Goal: Register for event/course

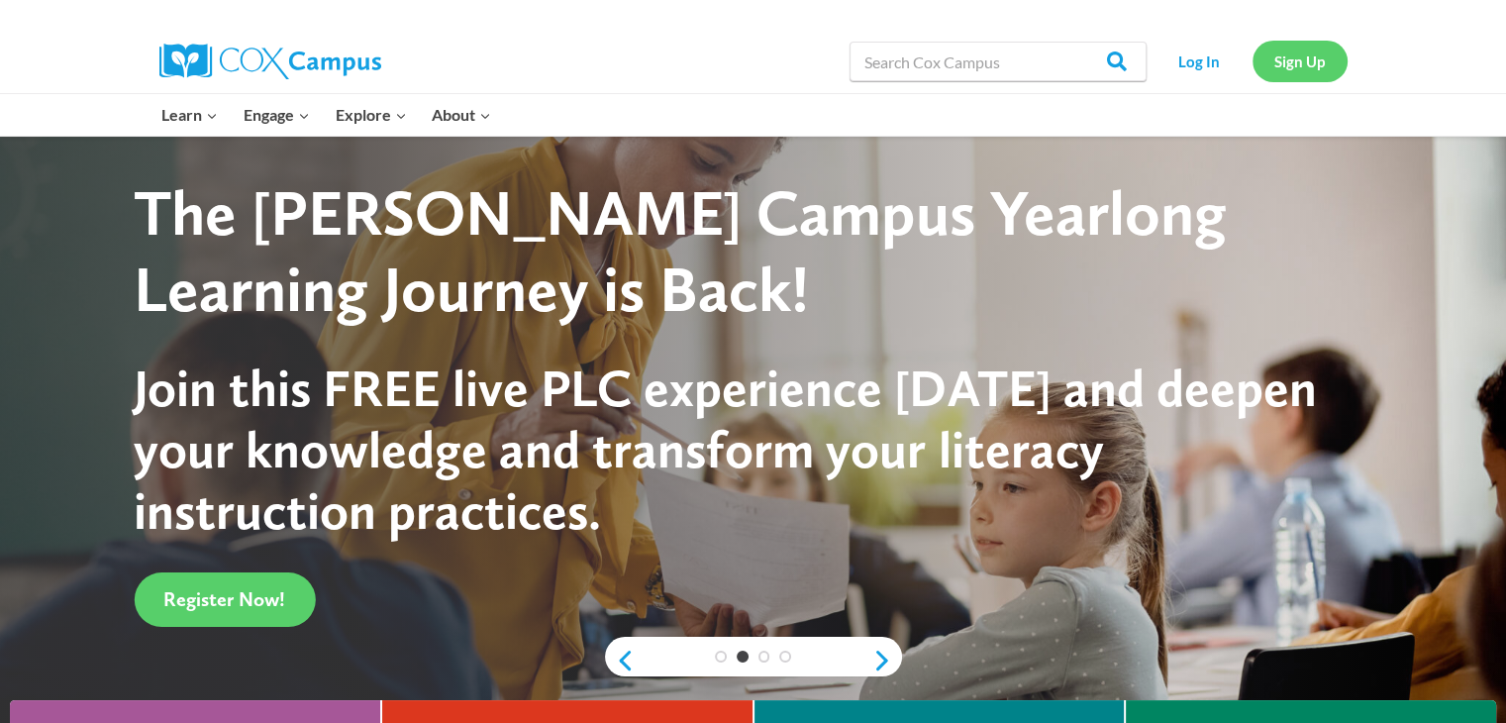
click at [1284, 52] on link "Sign Up" at bounding box center [1299, 61] width 95 height 41
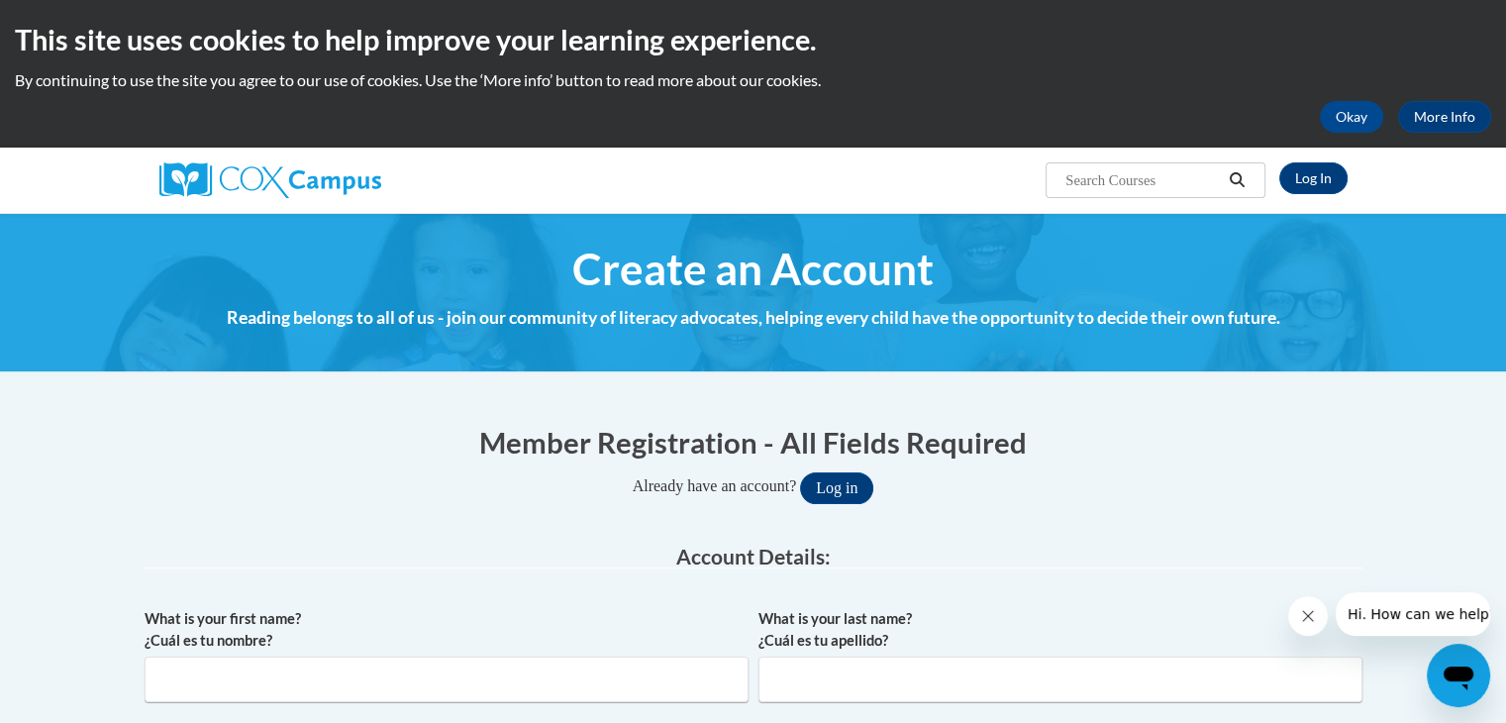
click at [570, 702] on div "What is your first name? ¿Cuál es tu nombre?" at bounding box center [447, 662] width 604 height 109
click at [552, 686] on input "What is your first name? ¿Cuál es tu nombre?" at bounding box center [447, 679] width 604 height 46
type input "[PERSON_NAME]"
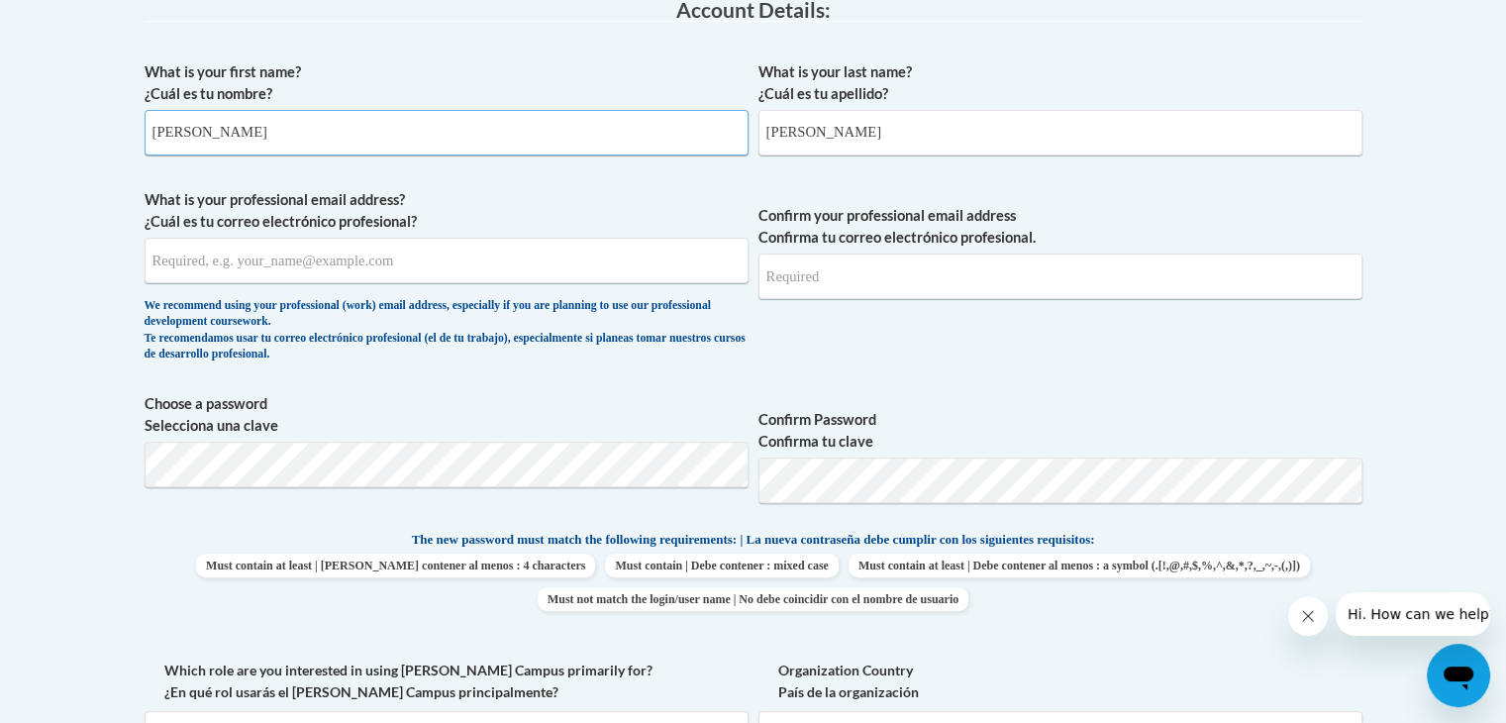
scroll to position [550, 0]
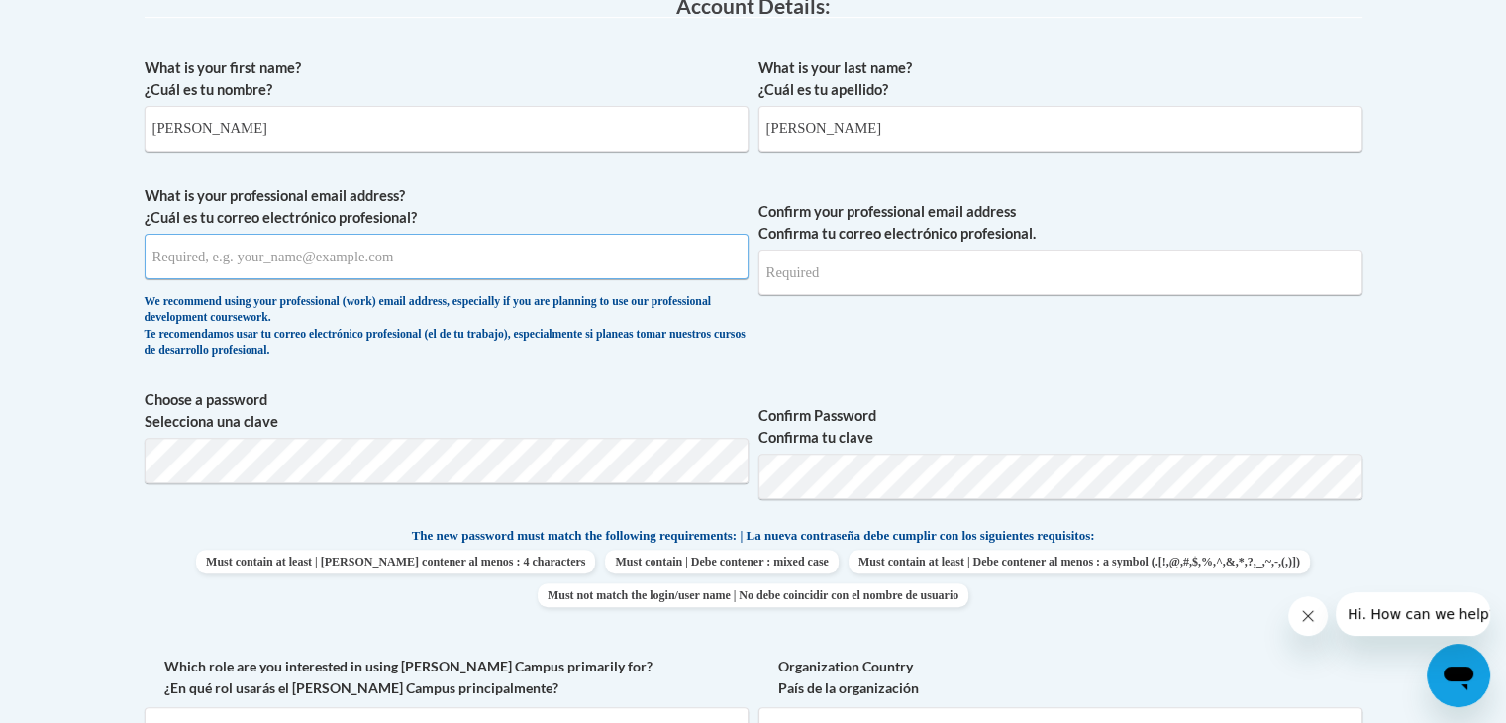
click at [386, 250] on input "What is your professional email address? ¿Cuál es tu correo electrónico profesi…" at bounding box center [447, 257] width 604 height 46
type input "n.mcisaac@mbz.ens.sch.ae"
click at [874, 262] on input "Confirm your professional email address Confirma tu correo electrónico profesio…" at bounding box center [1060, 272] width 604 height 46
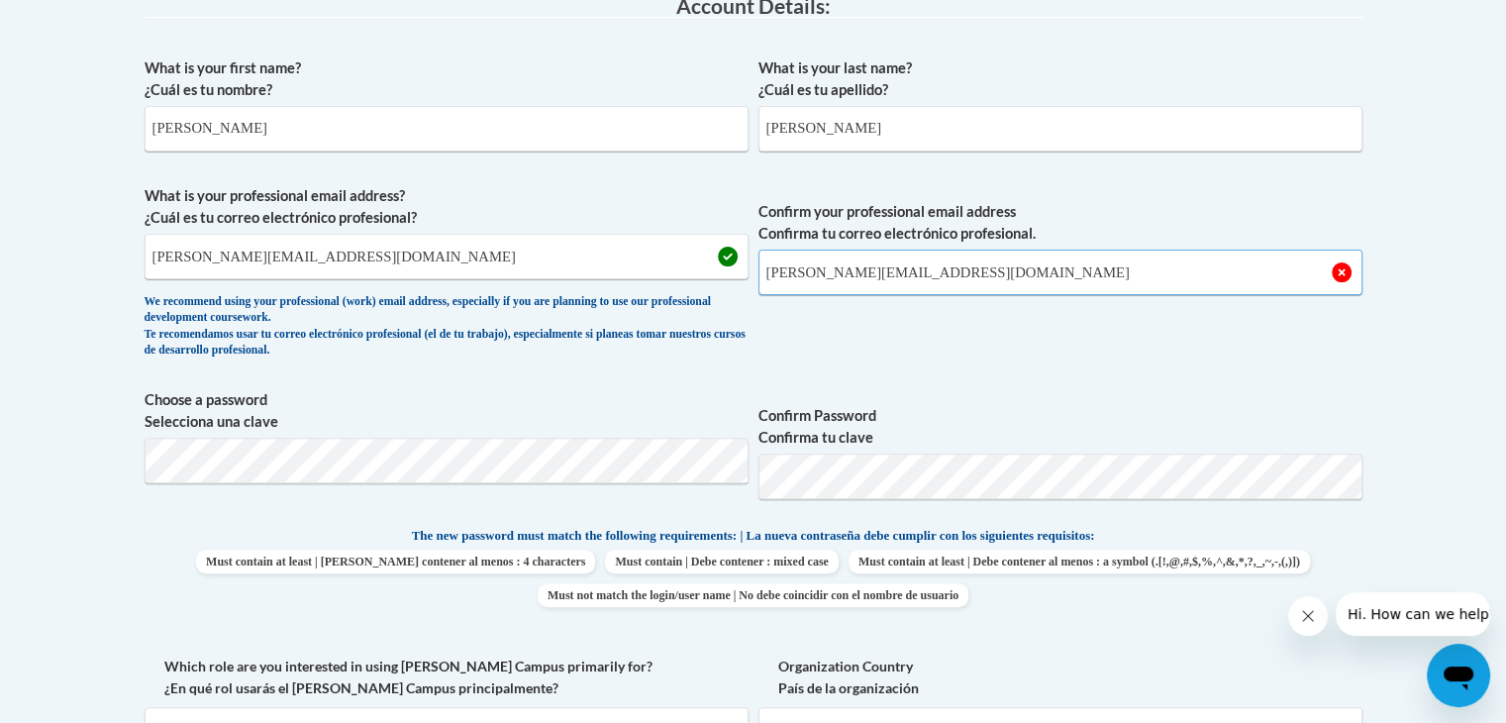
type input "n.mcisaac@mbz.ens.sch.ae"
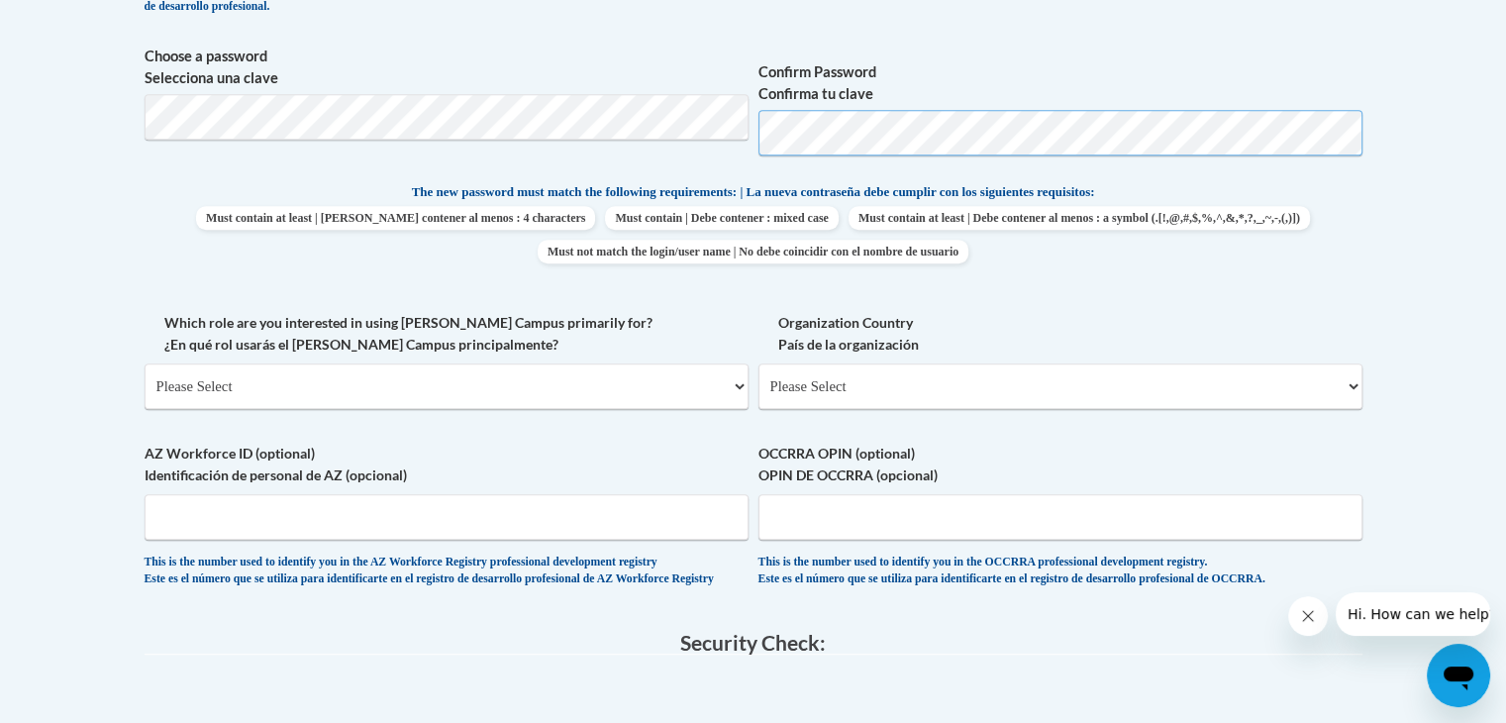
scroll to position [928, 0]
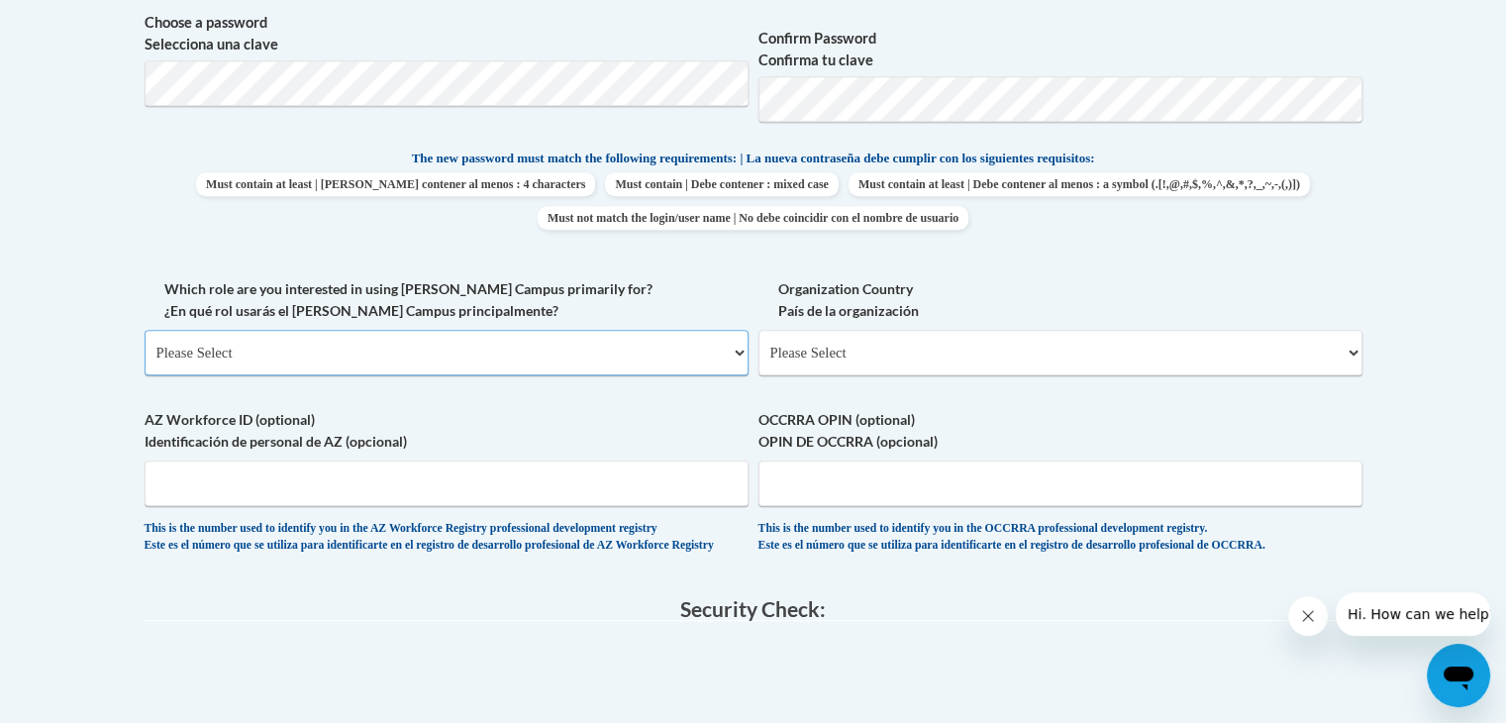
click at [542, 366] on select "Please Select College/University | Colegio/Universidad Community/Nonprofit Part…" at bounding box center [447, 353] width 604 height 46
select select "fbf2d438-af2f-41f8-98f1-81c410e29de3"
click at [145, 330] on select "Please Select College/University | Colegio/Universidad Community/Nonprofit Part…" at bounding box center [447, 353] width 604 height 46
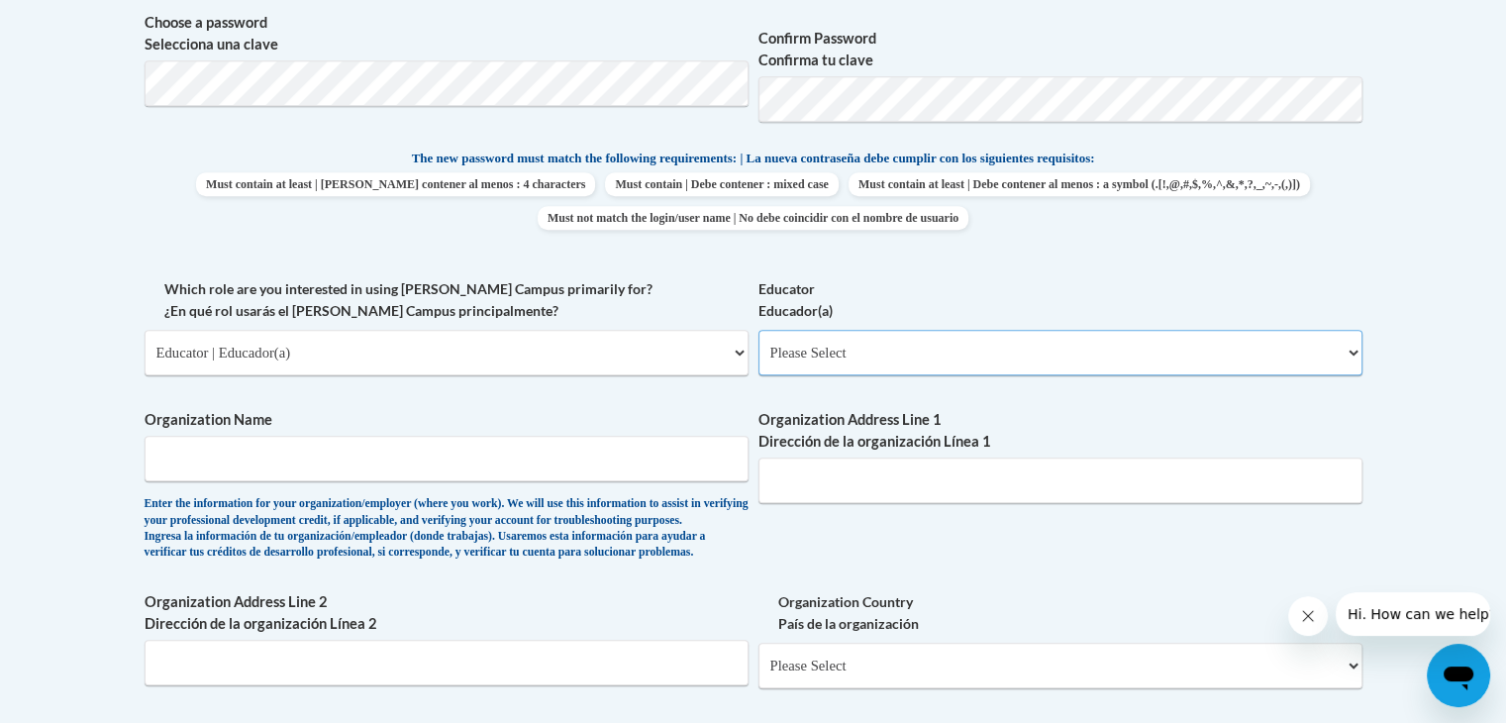
click at [919, 349] on select "Please Select Early Learning/Daycare Teacher/Family Home Care Provider | Maestr…" at bounding box center [1060, 353] width 604 height 46
select select "5e2af403-4f2c-4e49-a02f-103e55d7b75b"
click at [758, 330] on select "Please Select Early Learning/Daycare Teacher/Family Home Care Provider | Maestr…" at bounding box center [1060, 353] width 604 height 46
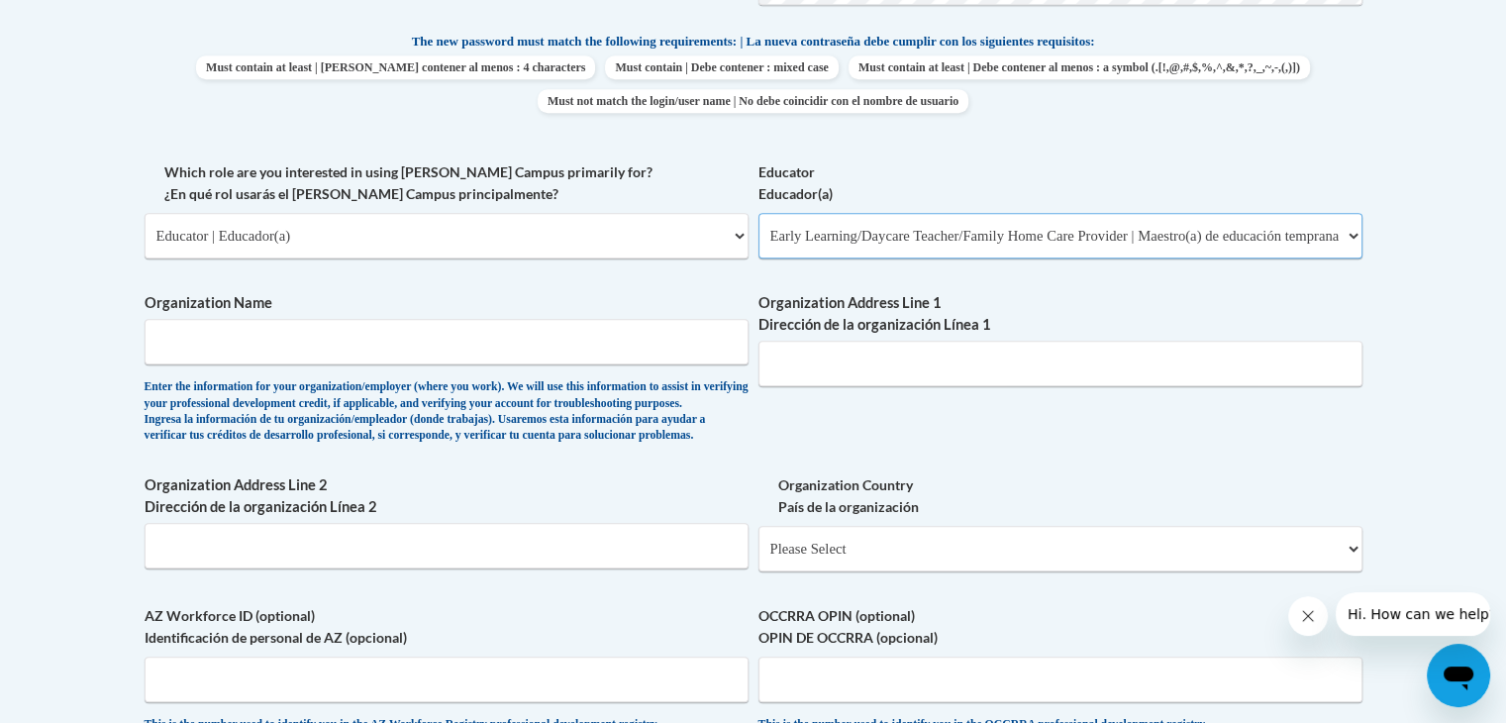
scroll to position [1140, 0]
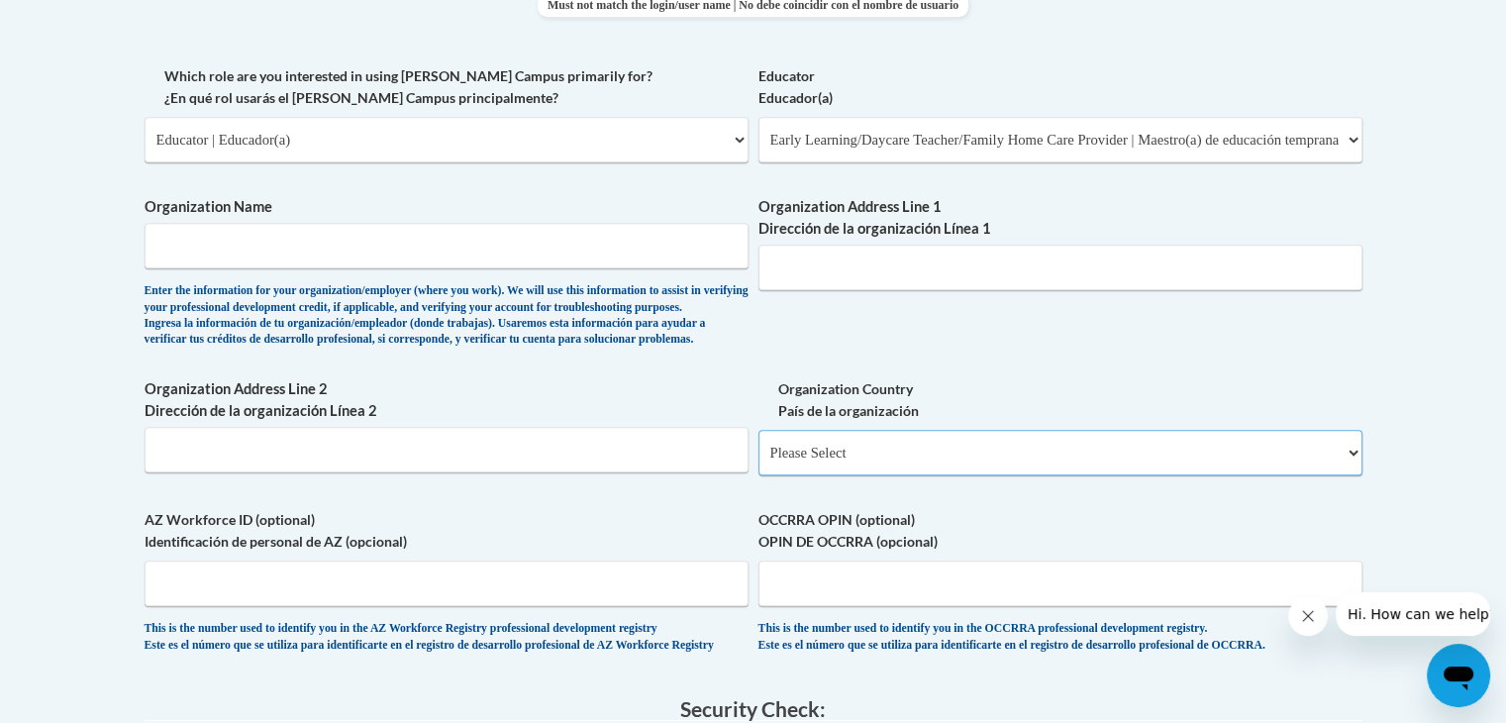
click at [1350, 475] on select "Please Select United States | Estados Unidos Outside of the United States | Fue…" at bounding box center [1060, 453] width 604 height 46
select select "2ba6c5f2-6ab4-47b5-9408-0a73ae60d186"
click at [758, 461] on select "Please Select United States | Estados Unidos Outside of the United States | Fue…" at bounding box center [1060, 453] width 604 height 46
select select
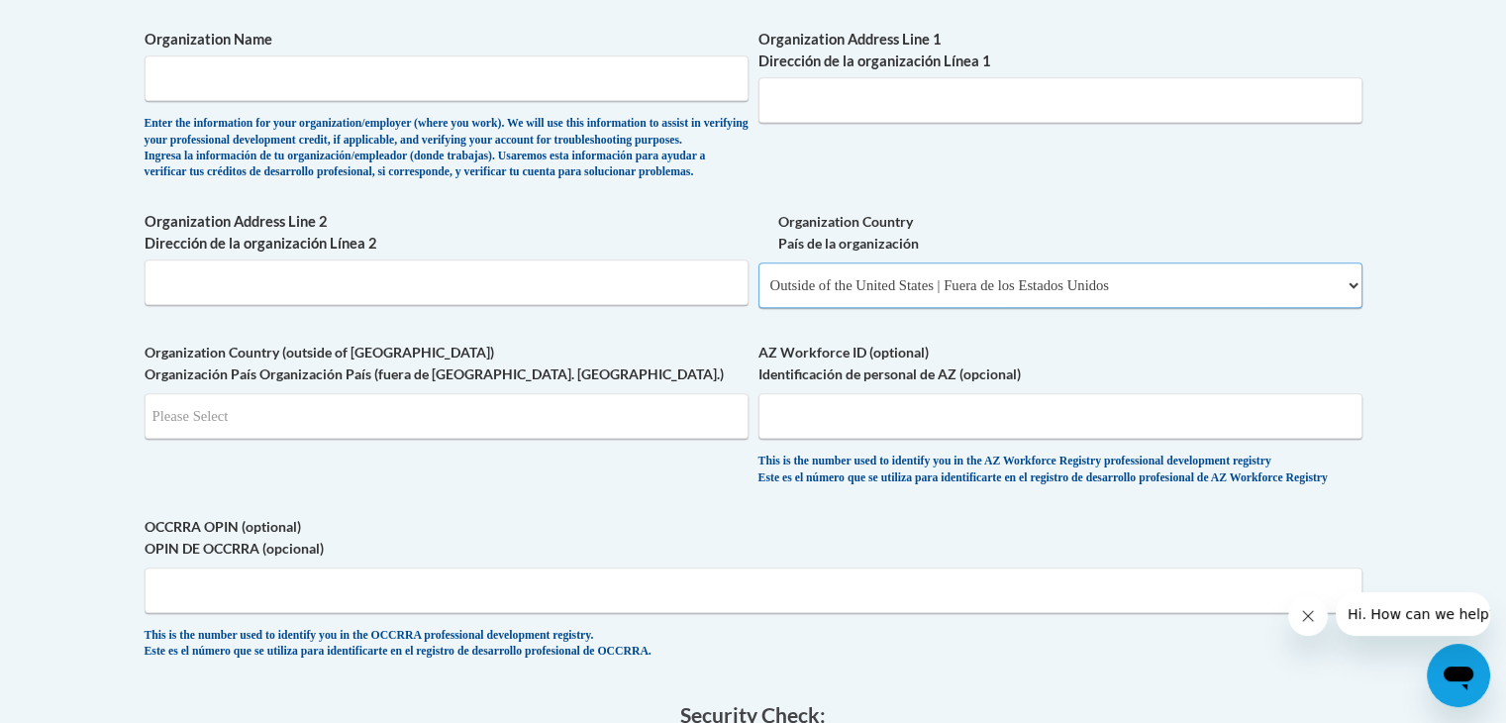
scroll to position [1375, 0]
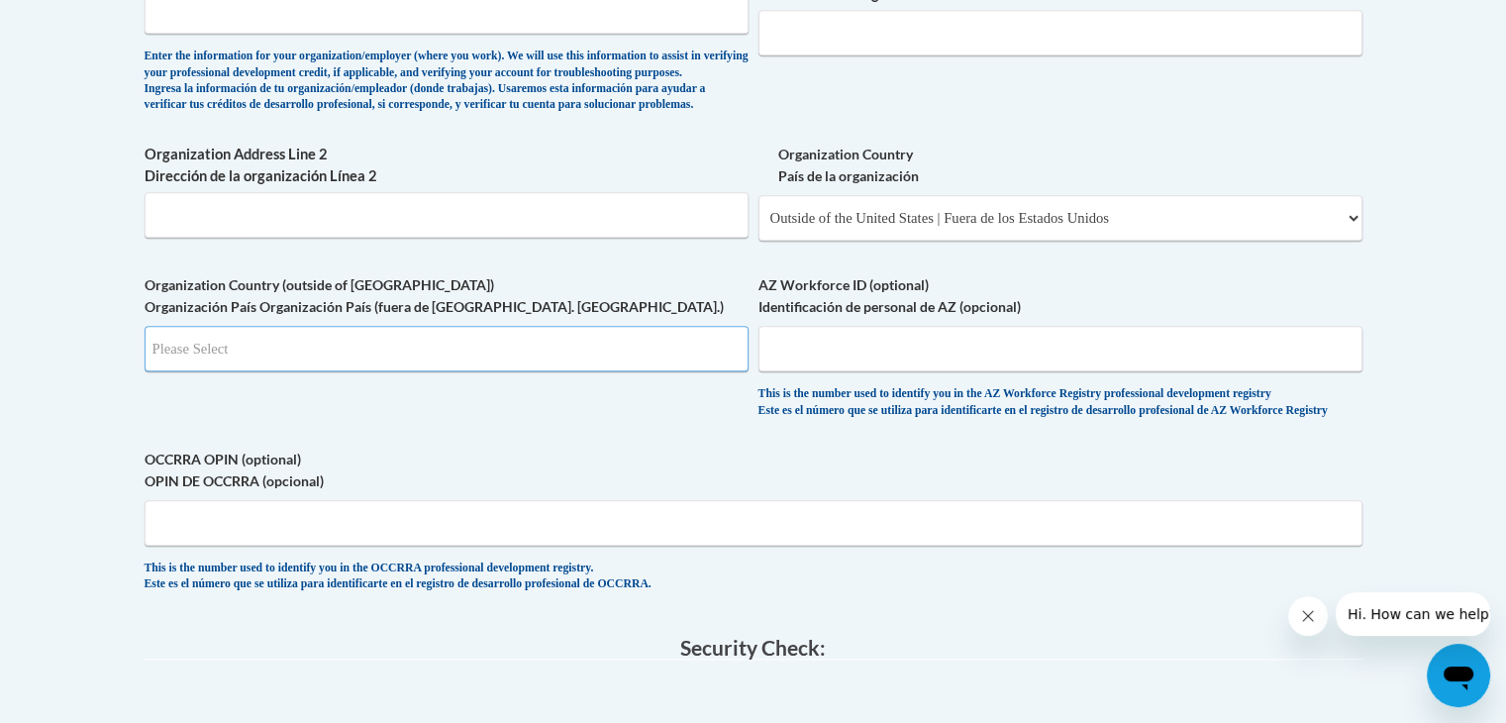
click at [484, 362] on input "Search" at bounding box center [447, 349] width 604 height 46
type input "AE"
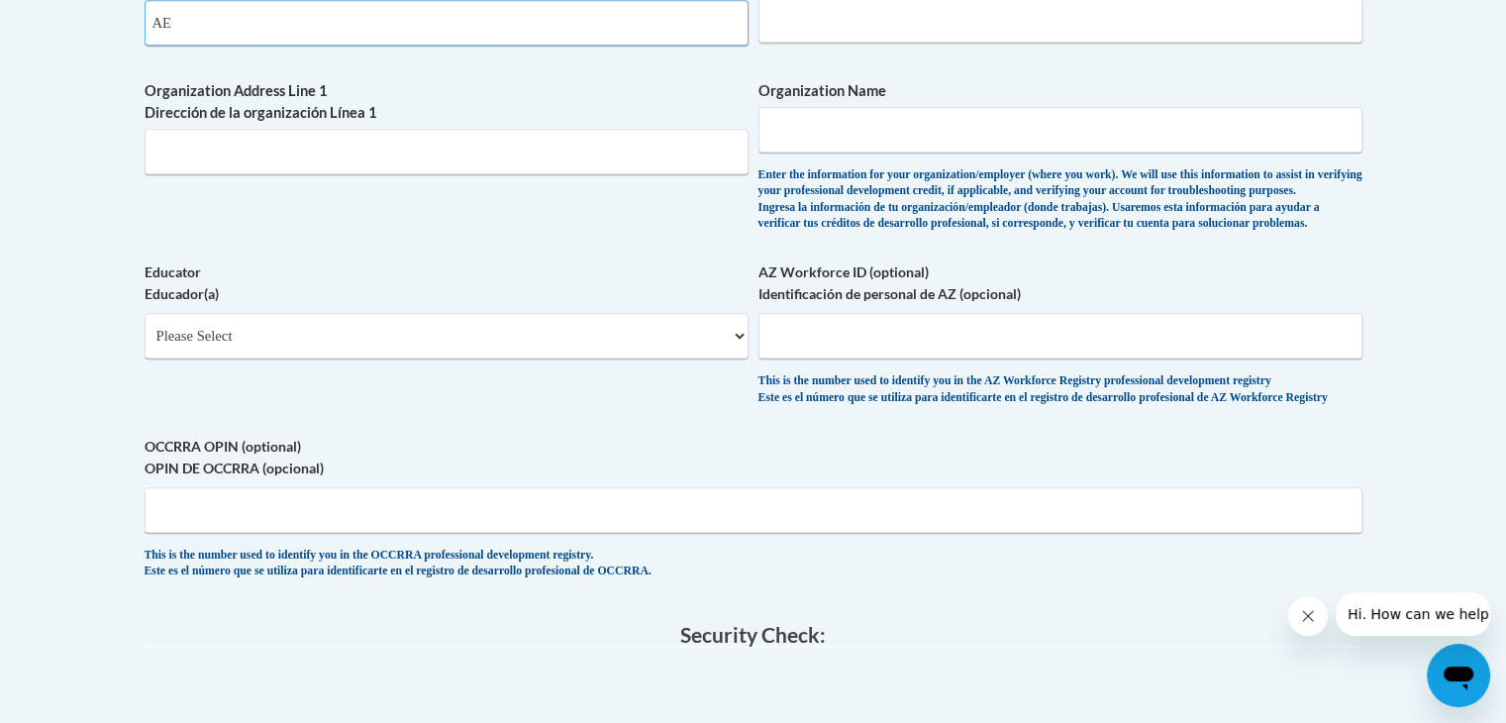
scroll to position [1395, 0]
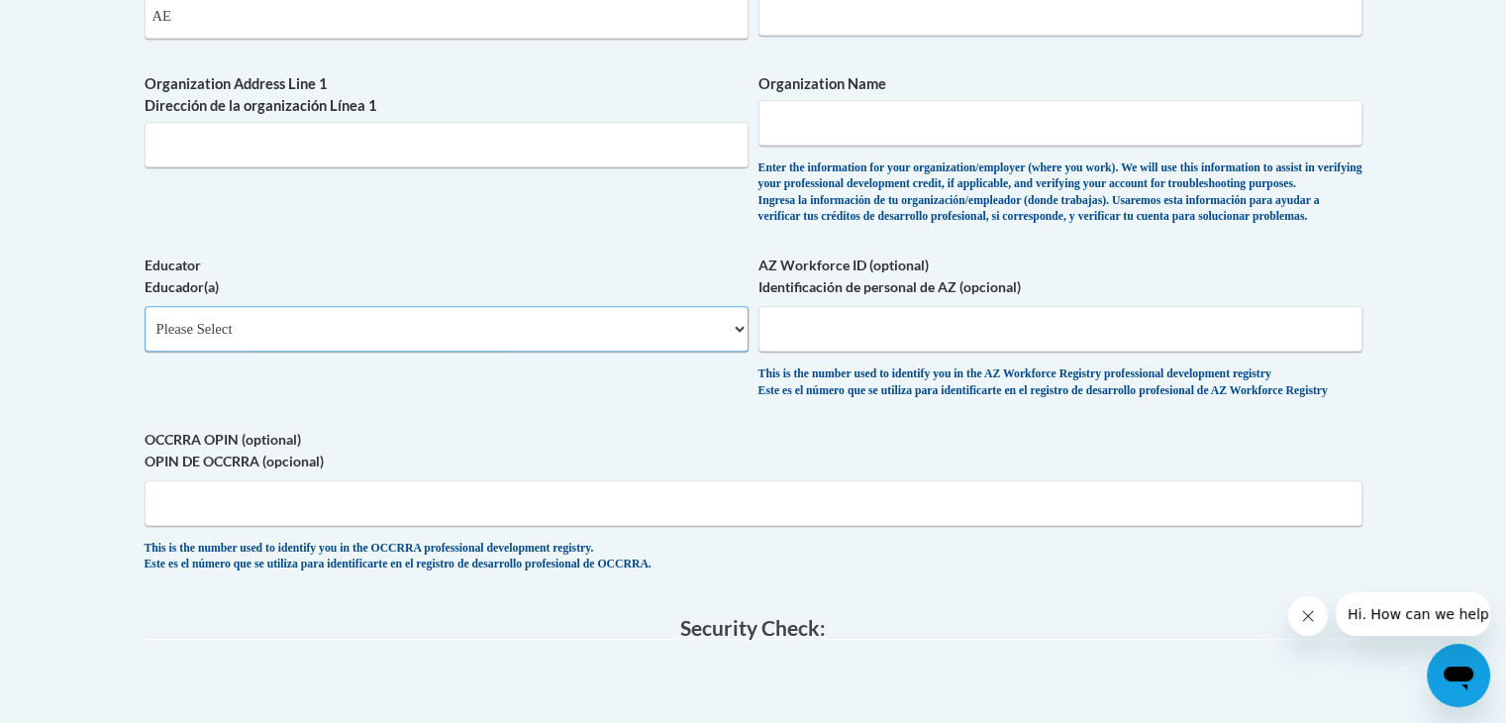
click at [729, 351] on select "Please Select Early Learning/Daycare Teacher/Family Home Care Provider | Maestr…" at bounding box center [447, 329] width 604 height 46
select select "5e2af403-4f2c-4e49-a02f-103e55d7b75b"
click at [145, 338] on select "Please Select Early Learning/Daycare Teacher/Family Home Care Provider | Maestr…" at bounding box center [447, 329] width 604 height 46
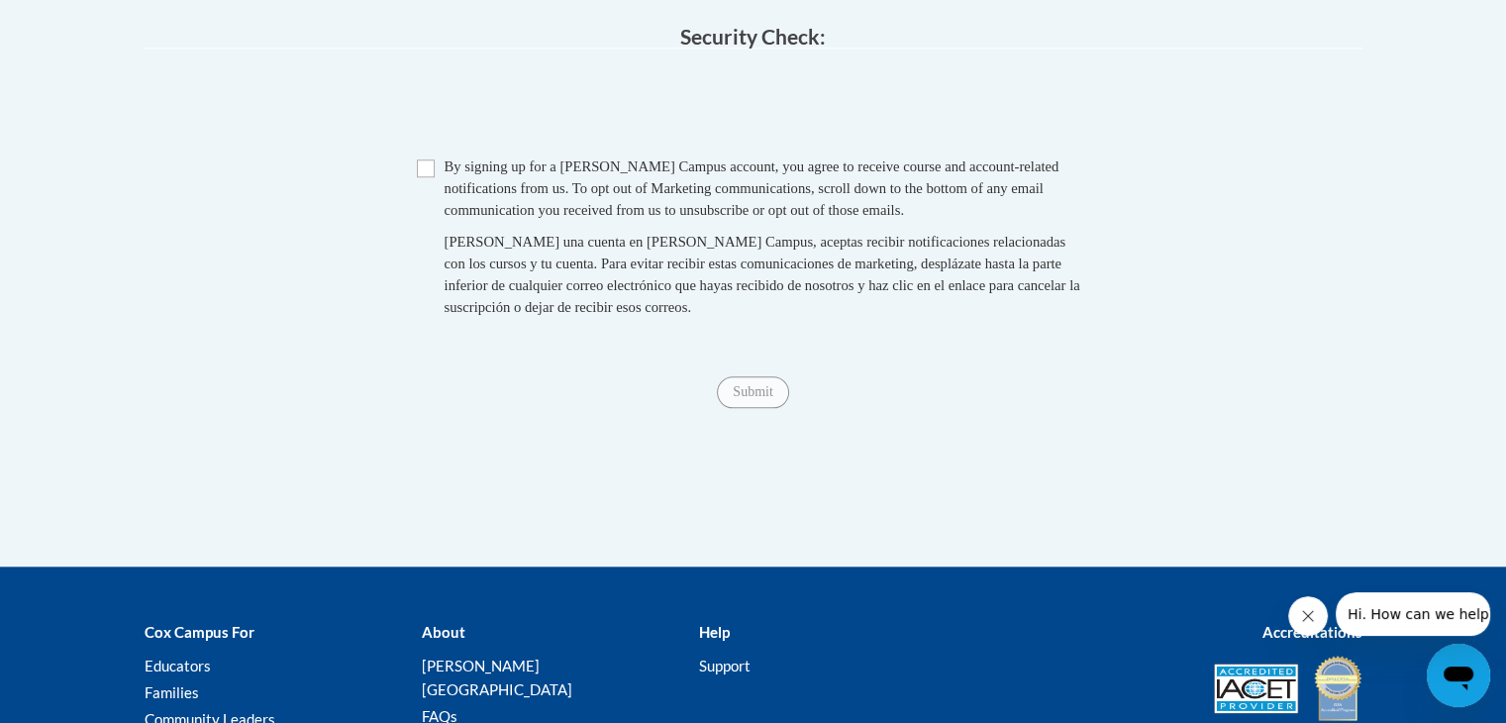
scroll to position [1989, 0]
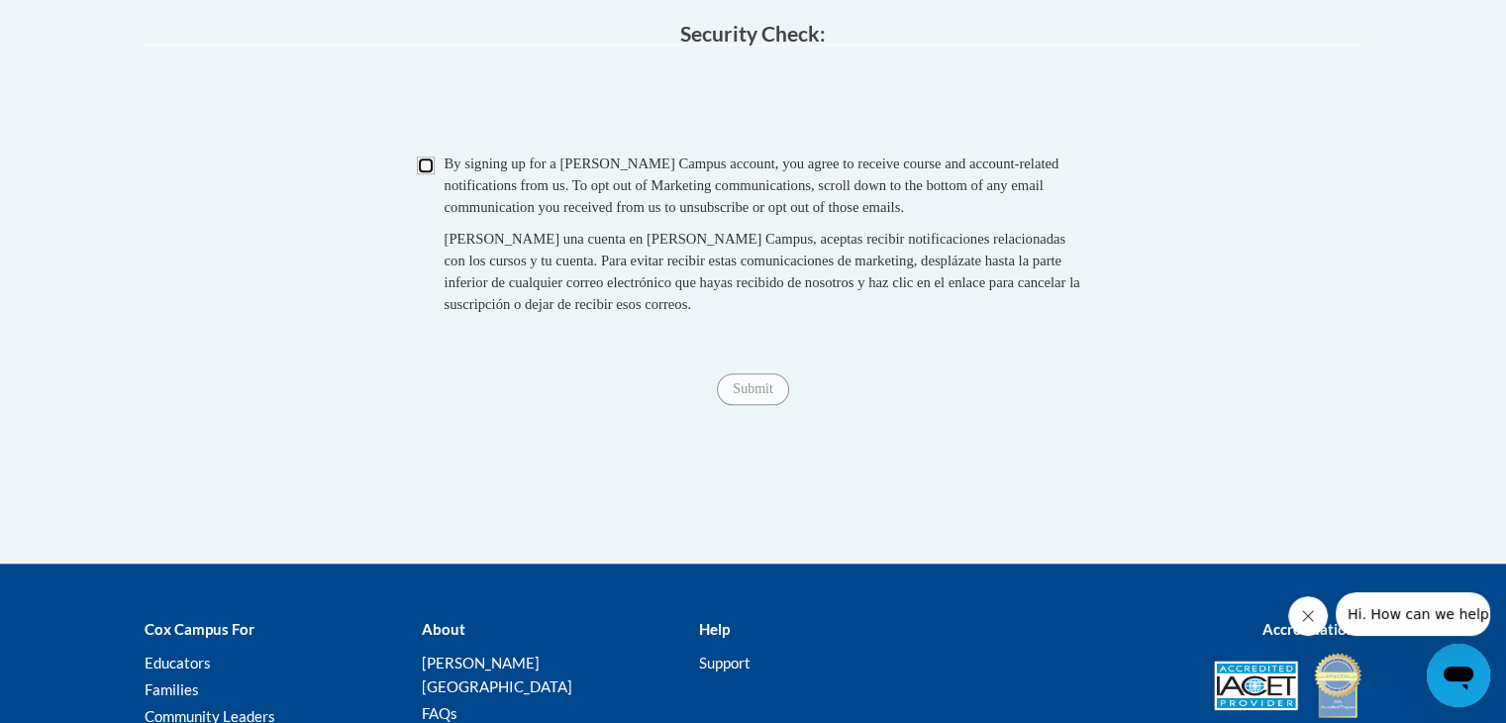
click at [430, 174] on input "Checkbox" at bounding box center [426, 165] width 18 height 18
checkbox input "true"
click at [760, 405] on input "Submit" at bounding box center [752, 389] width 71 height 32
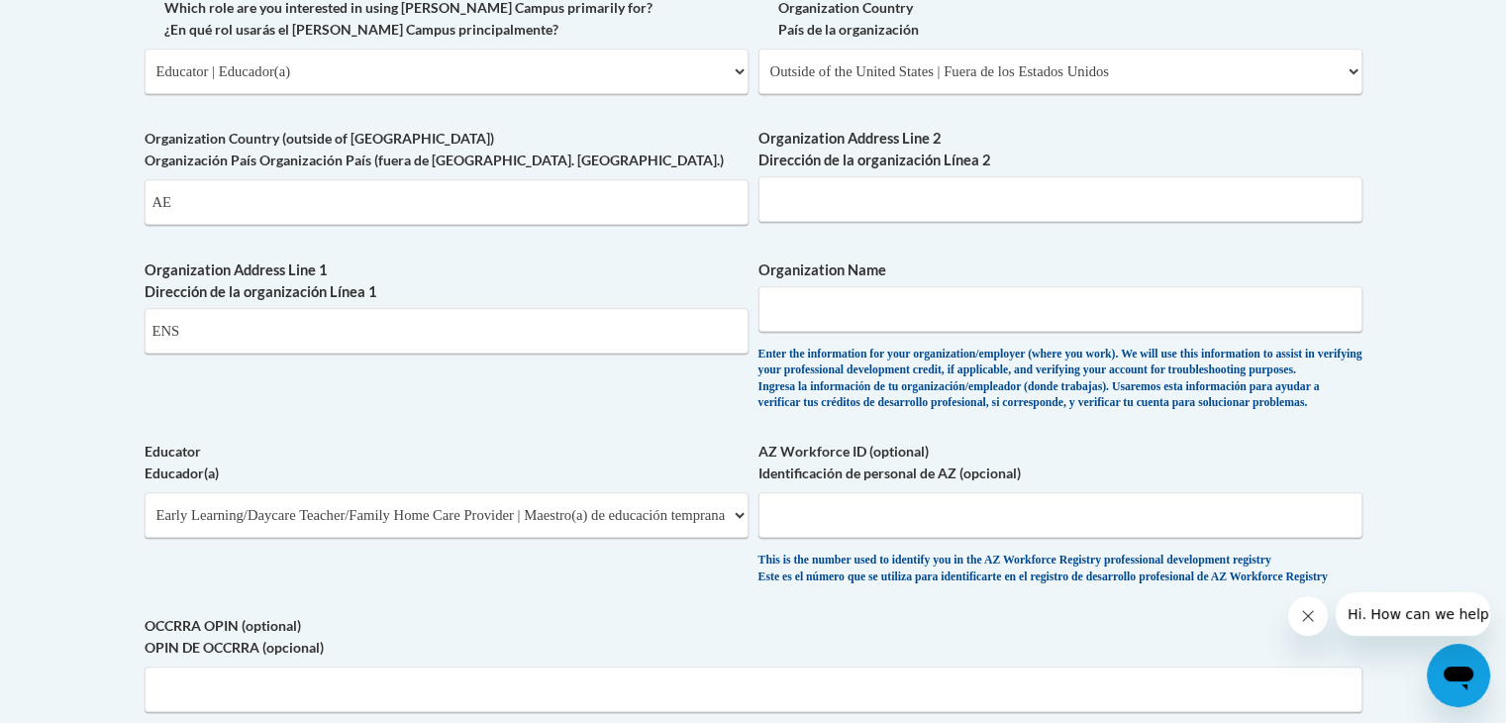
scroll to position [1206, 0]
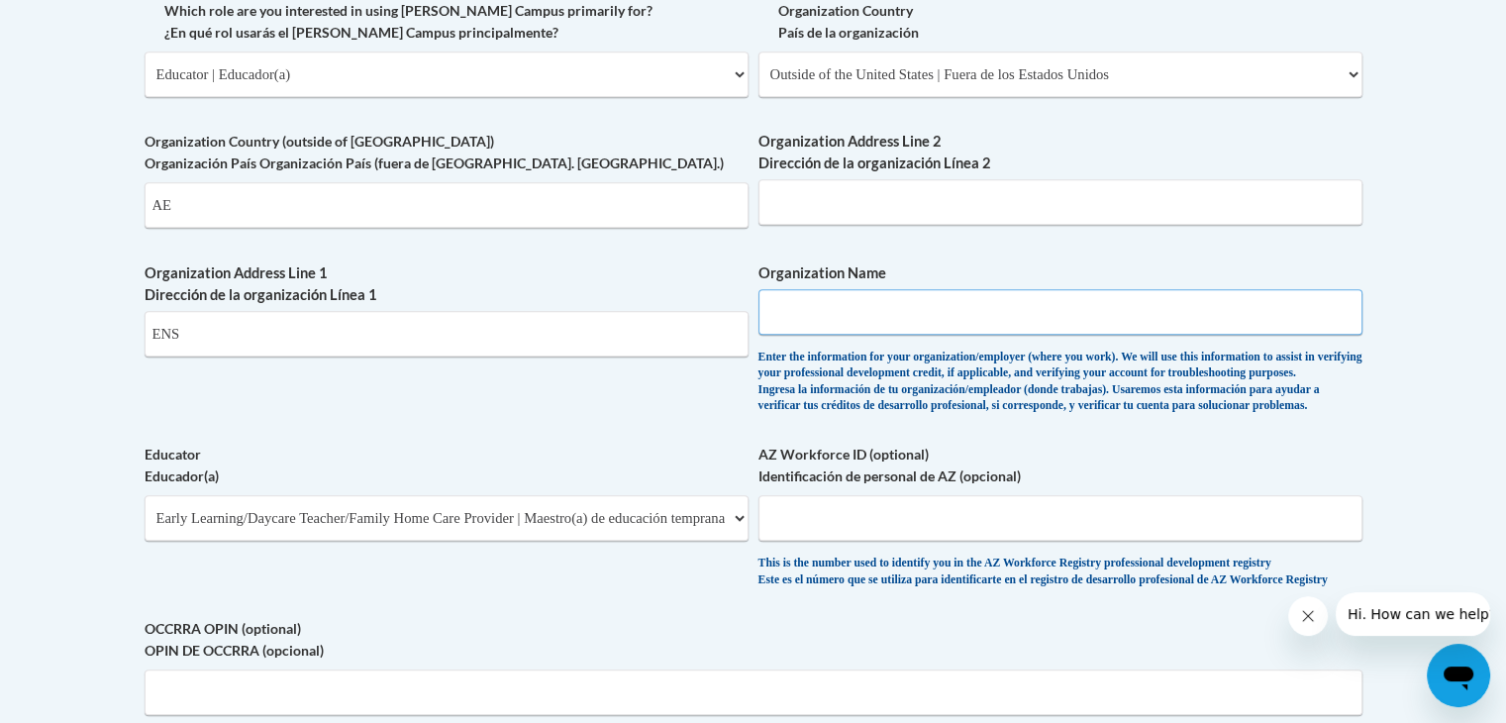
click at [1188, 307] on input "Organization Name" at bounding box center [1060, 312] width 604 height 46
click at [303, 345] on input "ENS" at bounding box center [447, 334] width 604 height 46
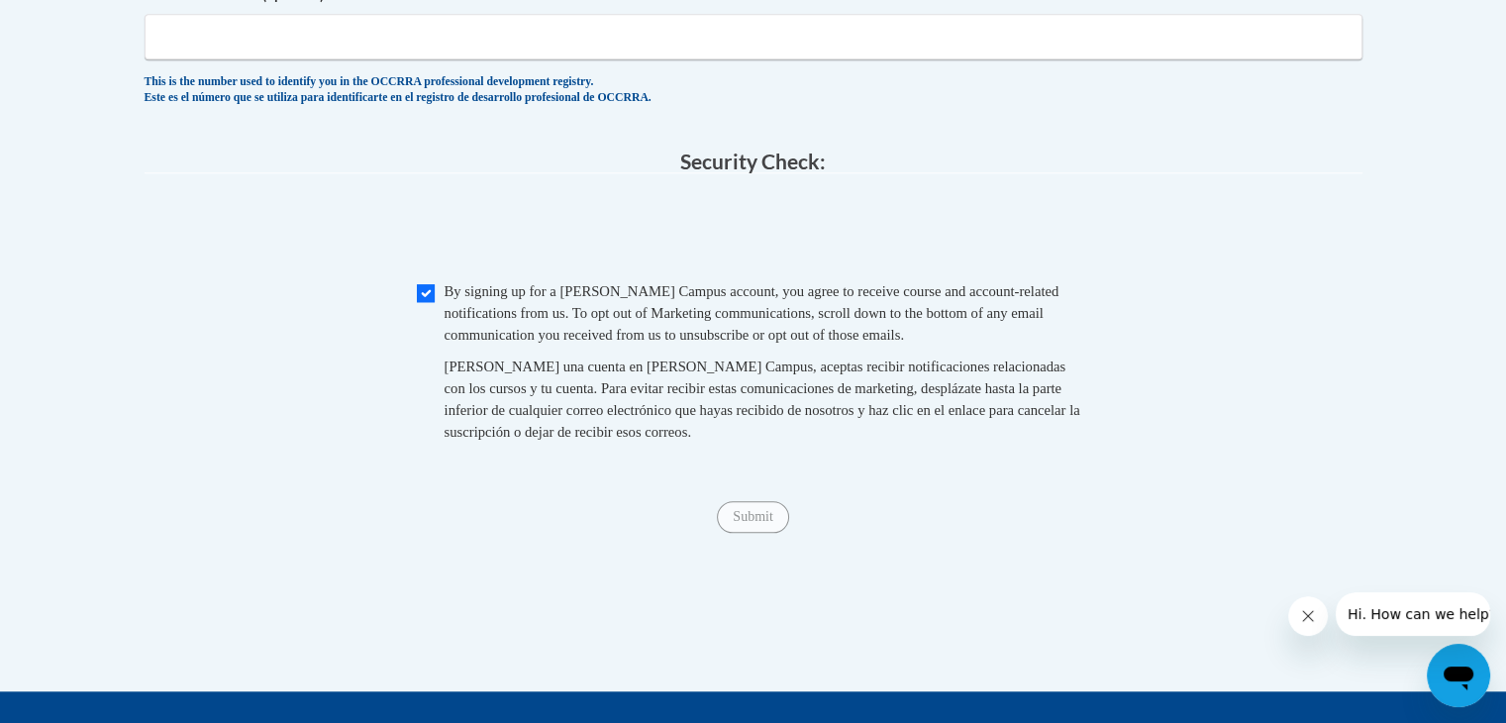
scroll to position [1871, 0]
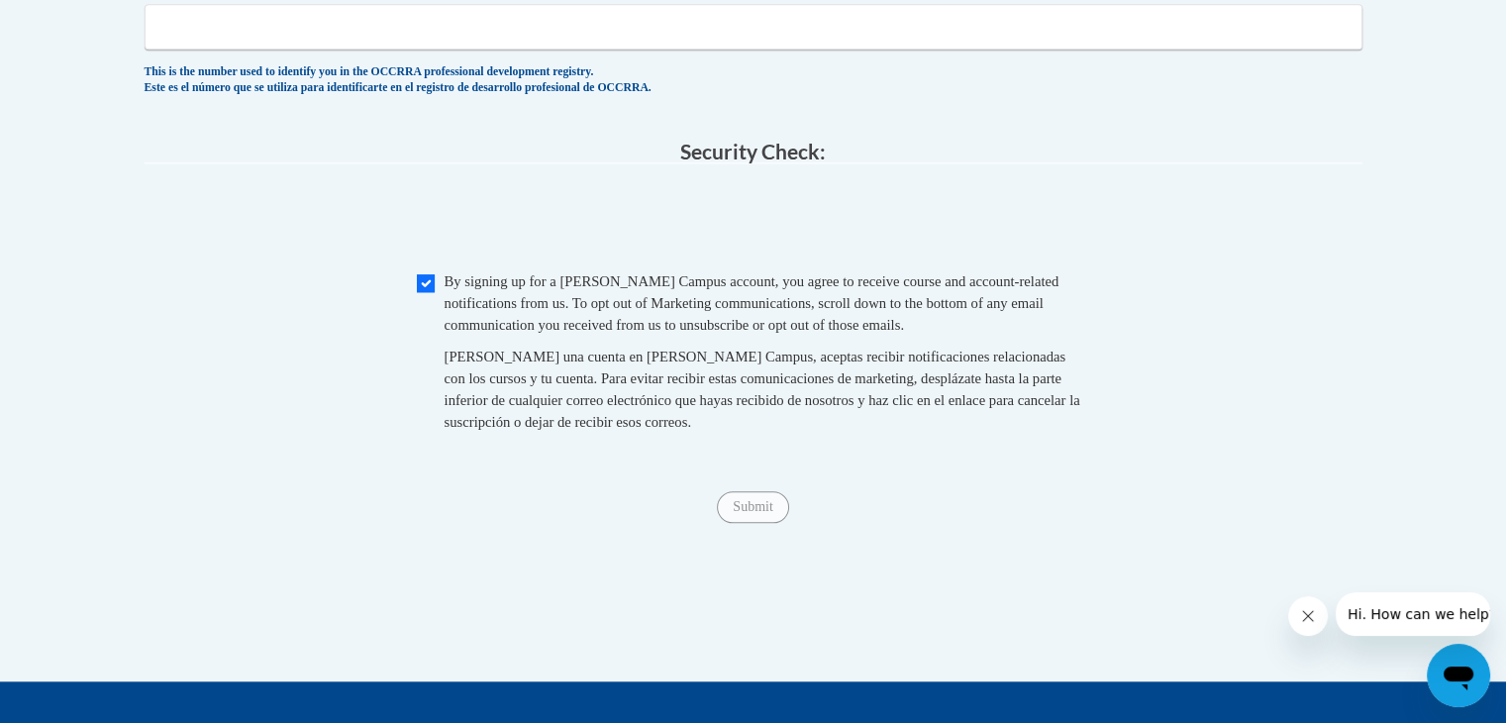
type input "ENS MBZ city"
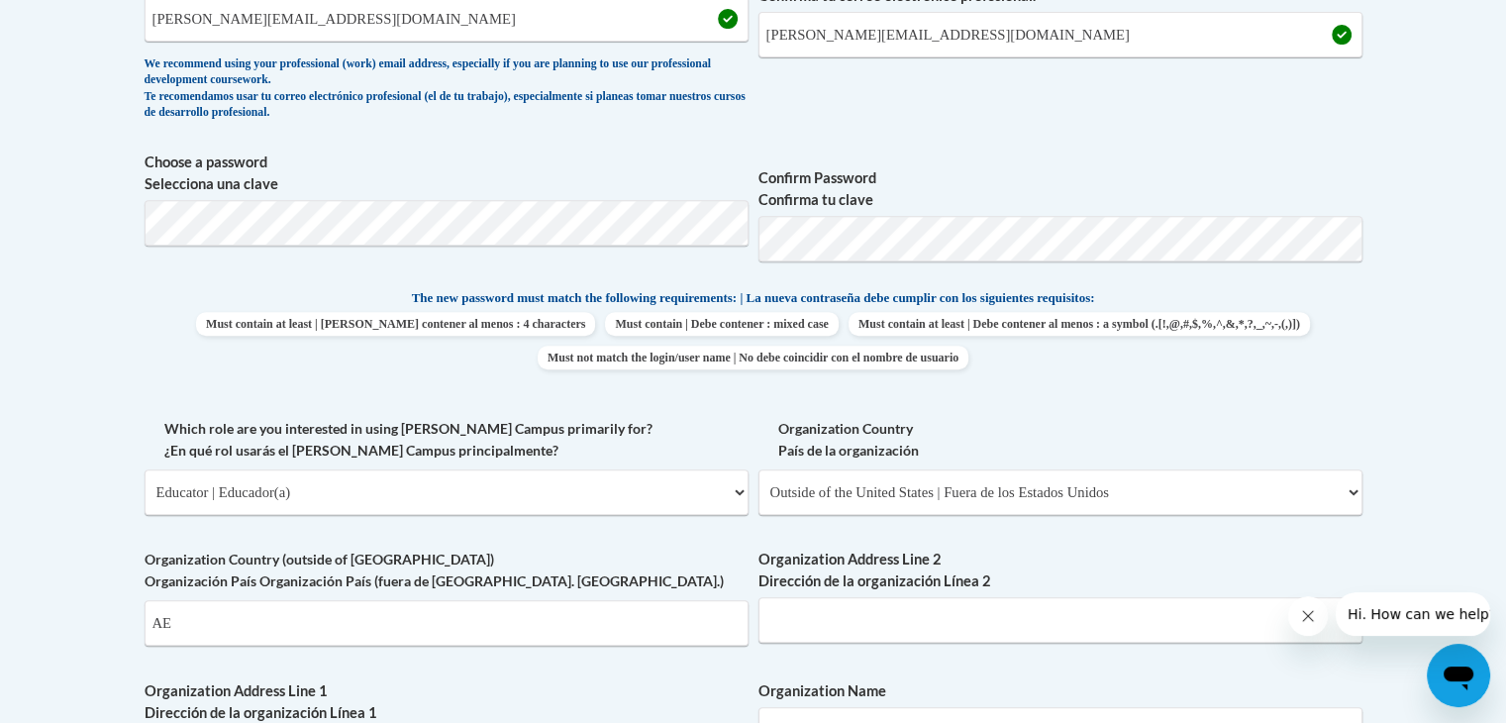
scroll to position [1038, 0]
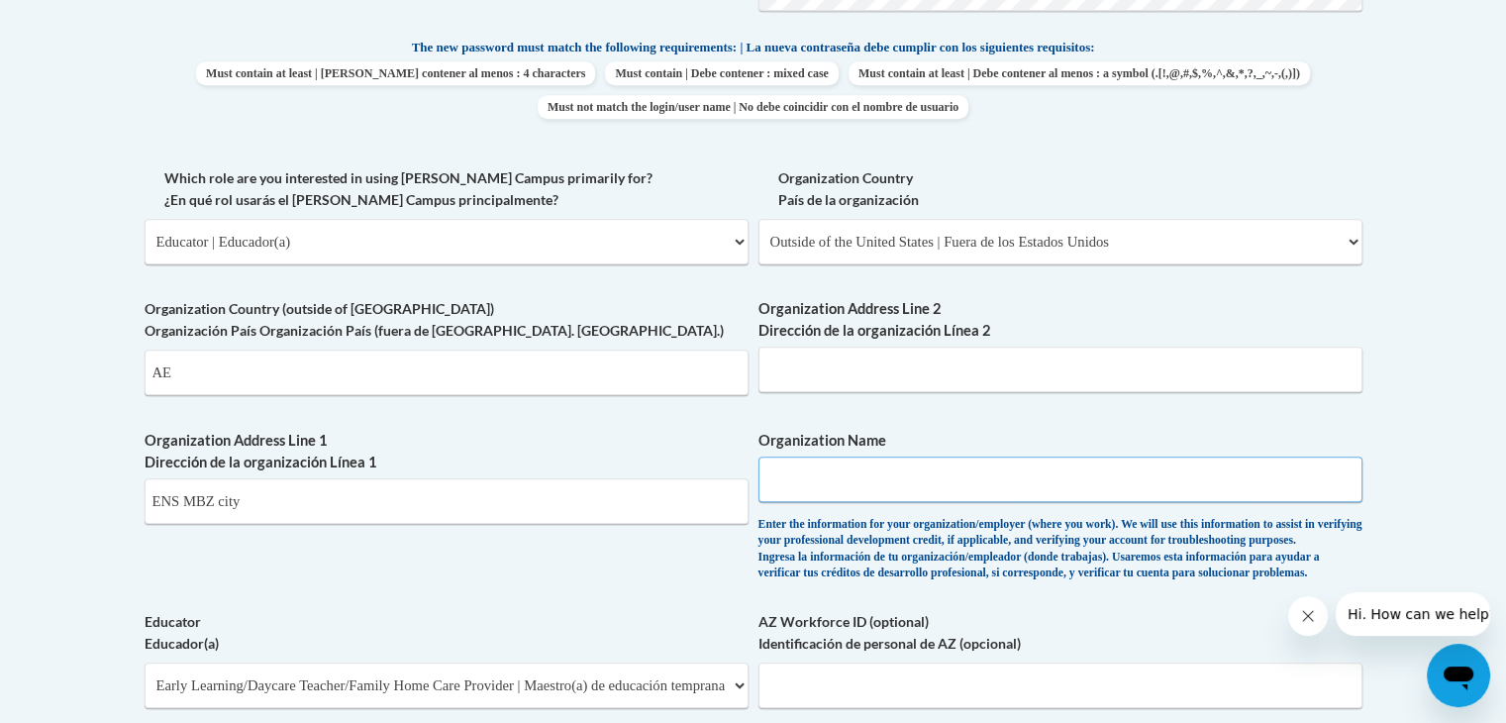
click at [846, 488] on input "Organization Name" at bounding box center [1060, 479] width 604 height 46
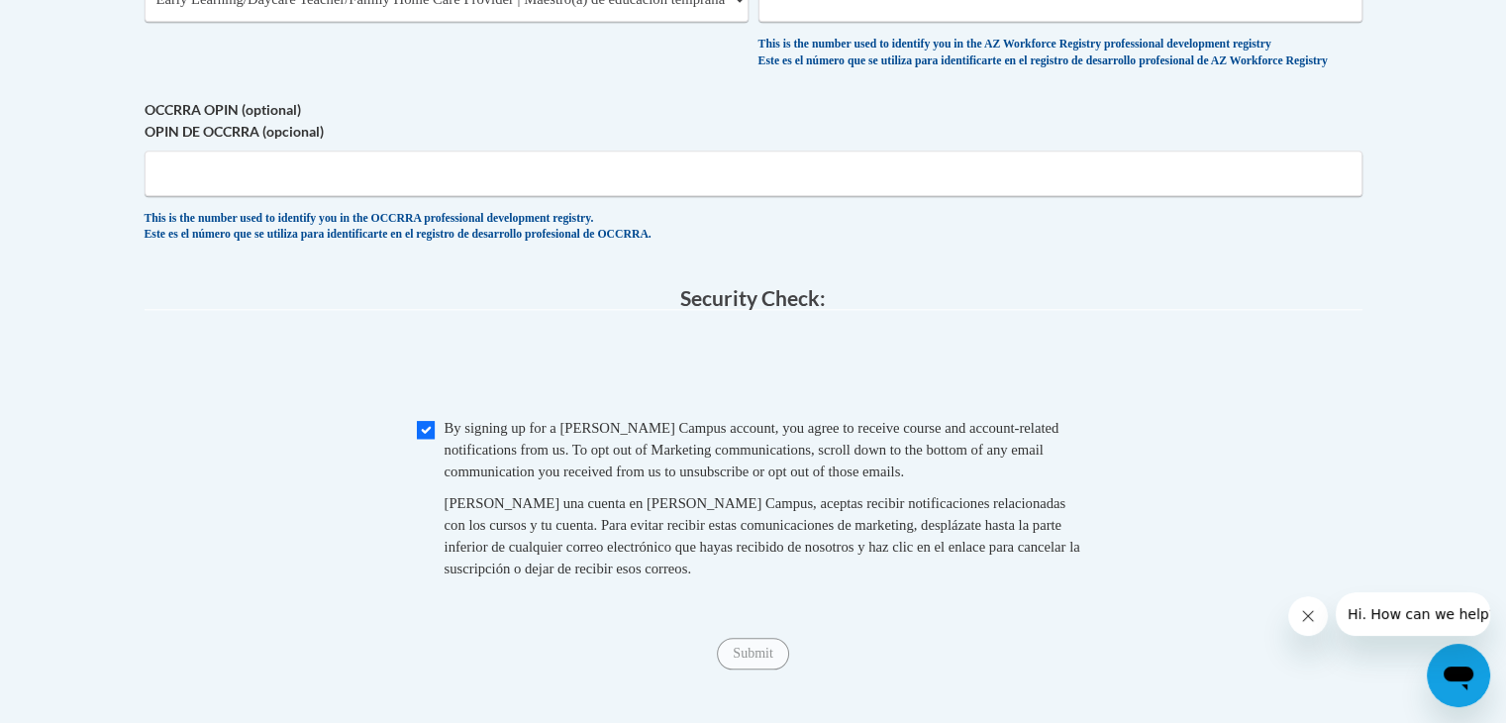
scroll to position [1715, 0]
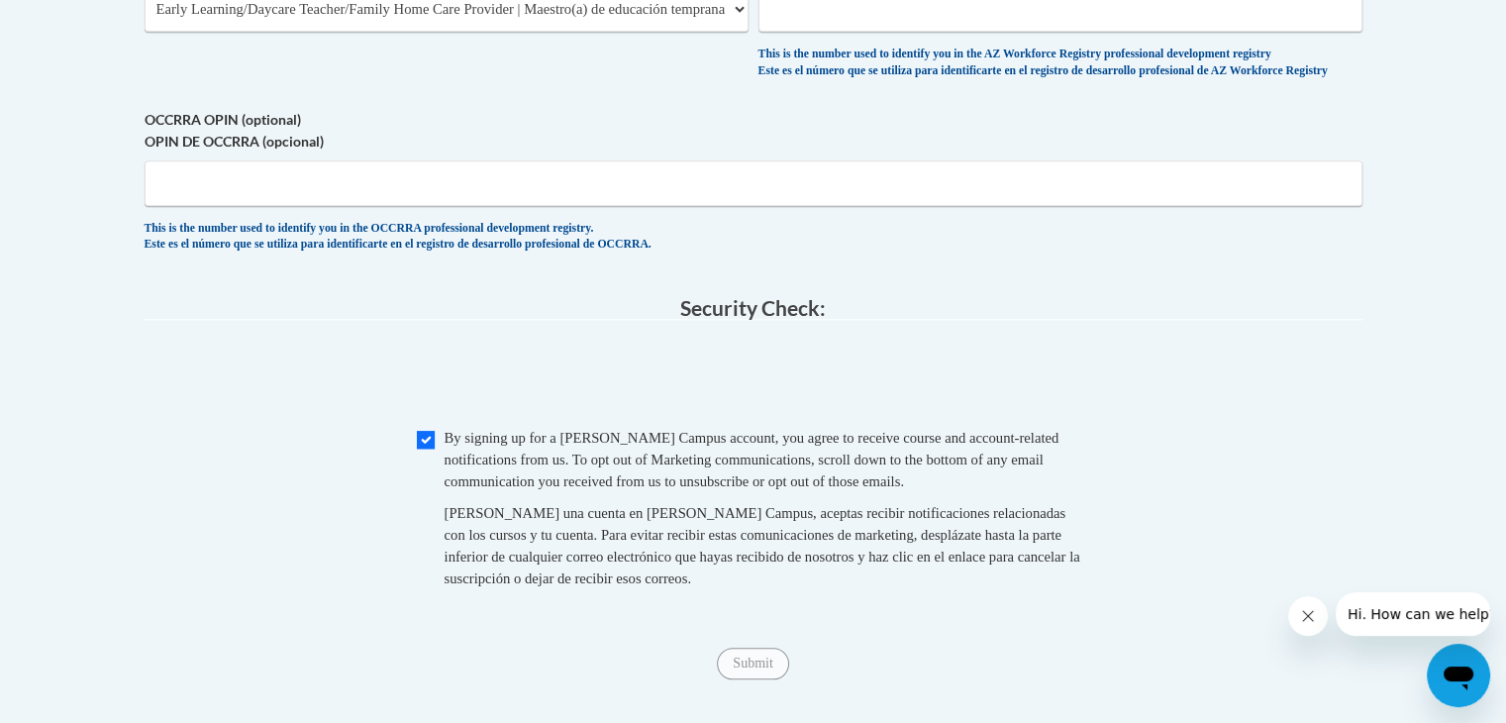
type input "ENS"
click at [771, 679] on input "Submit" at bounding box center [752, 663] width 71 height 32
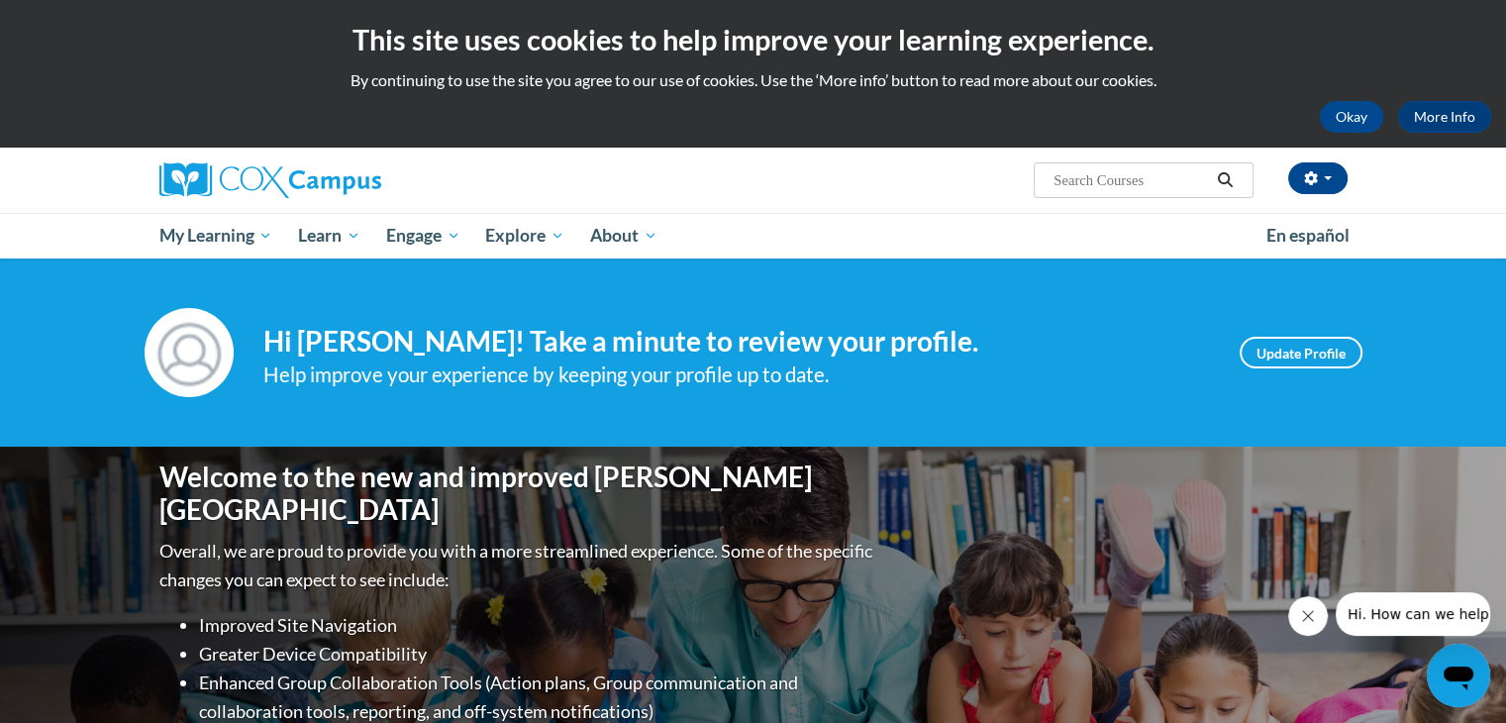
click at [1156, 172] on input "Search..." at bounding box center [1130, 180] width 158 height 24
paste input "Oral Language is the Foundation for Literacy"
type input "Oral Language is the Foundation for Literacy"
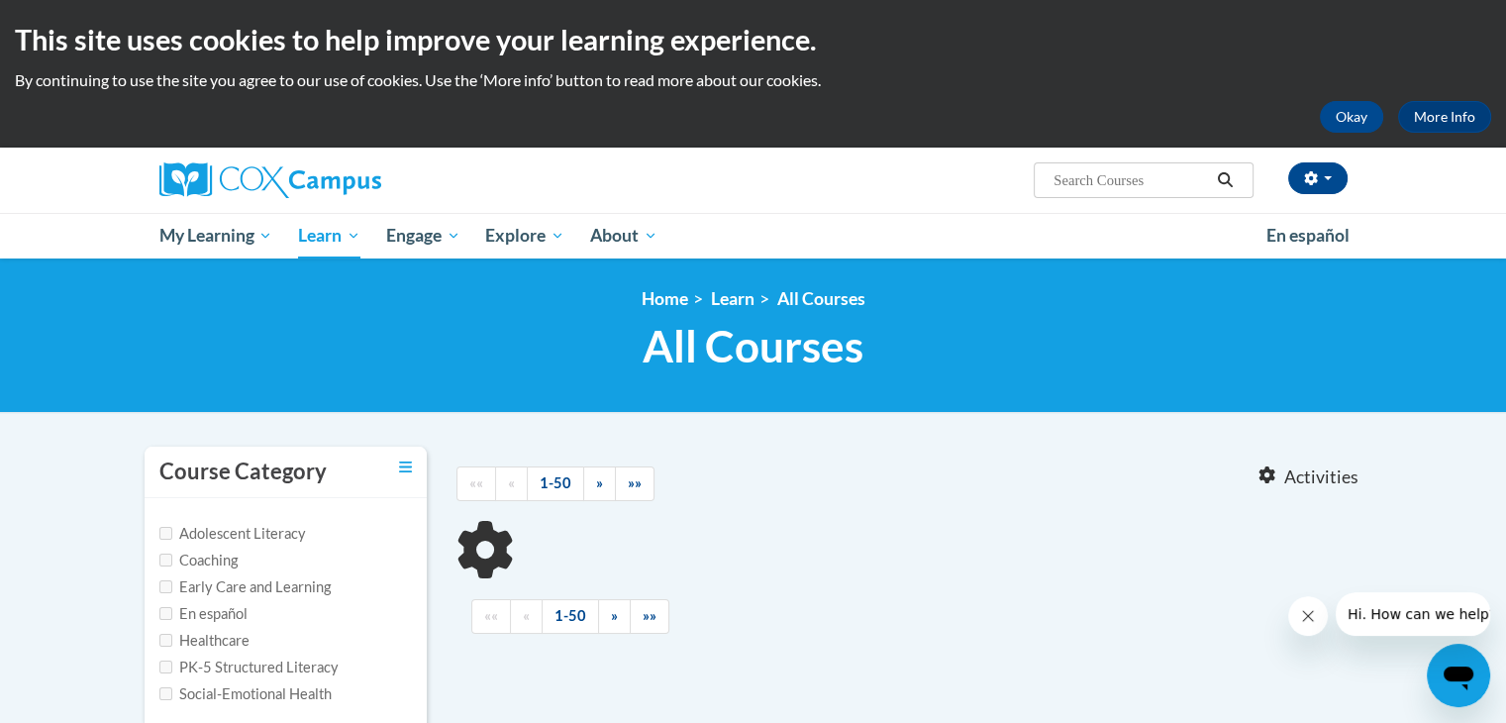
type input "Oral Language is the Foundation for Literacy"
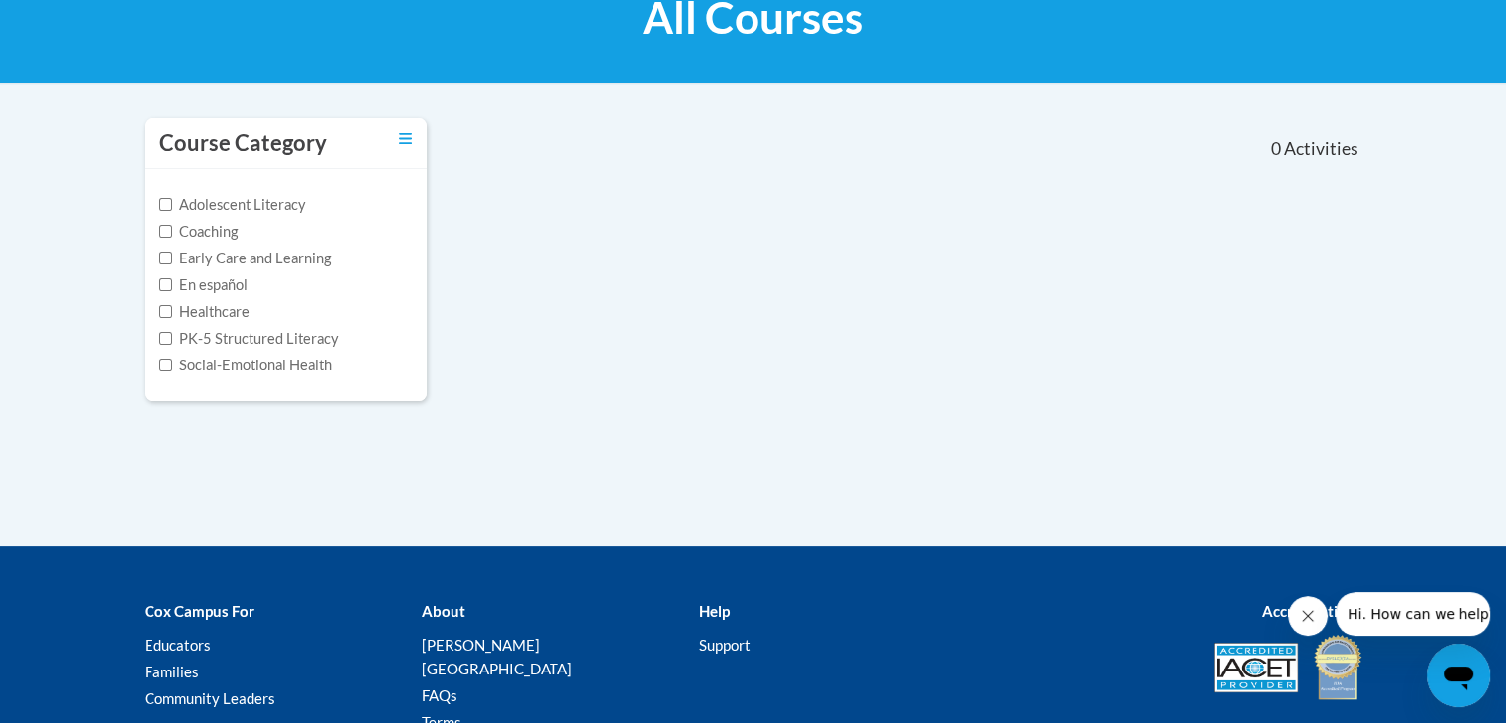
scroll to position [336, 0]
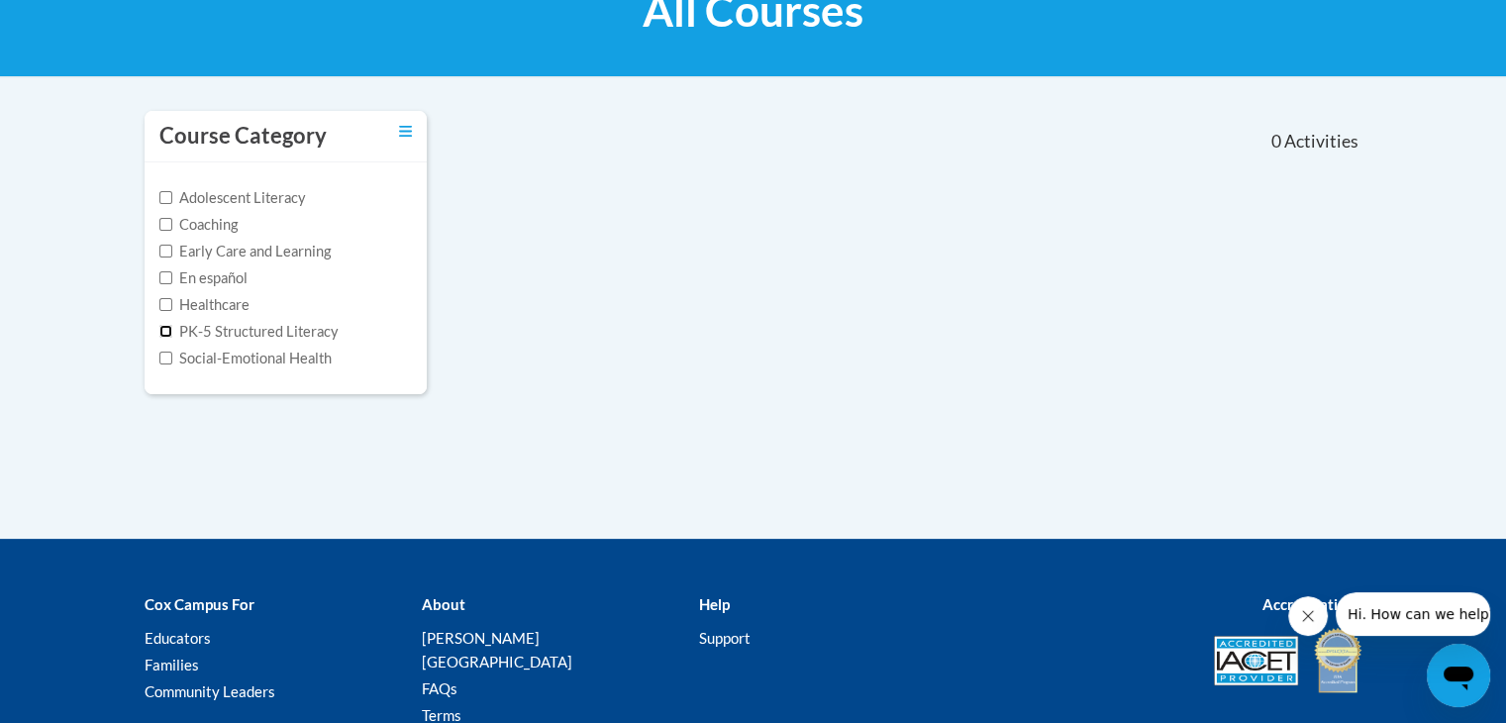
click at [162, 326] on input "PK-5 Structured Literacy" at bounding box center [165, 331] width 13 height 13
checkbox input "true"
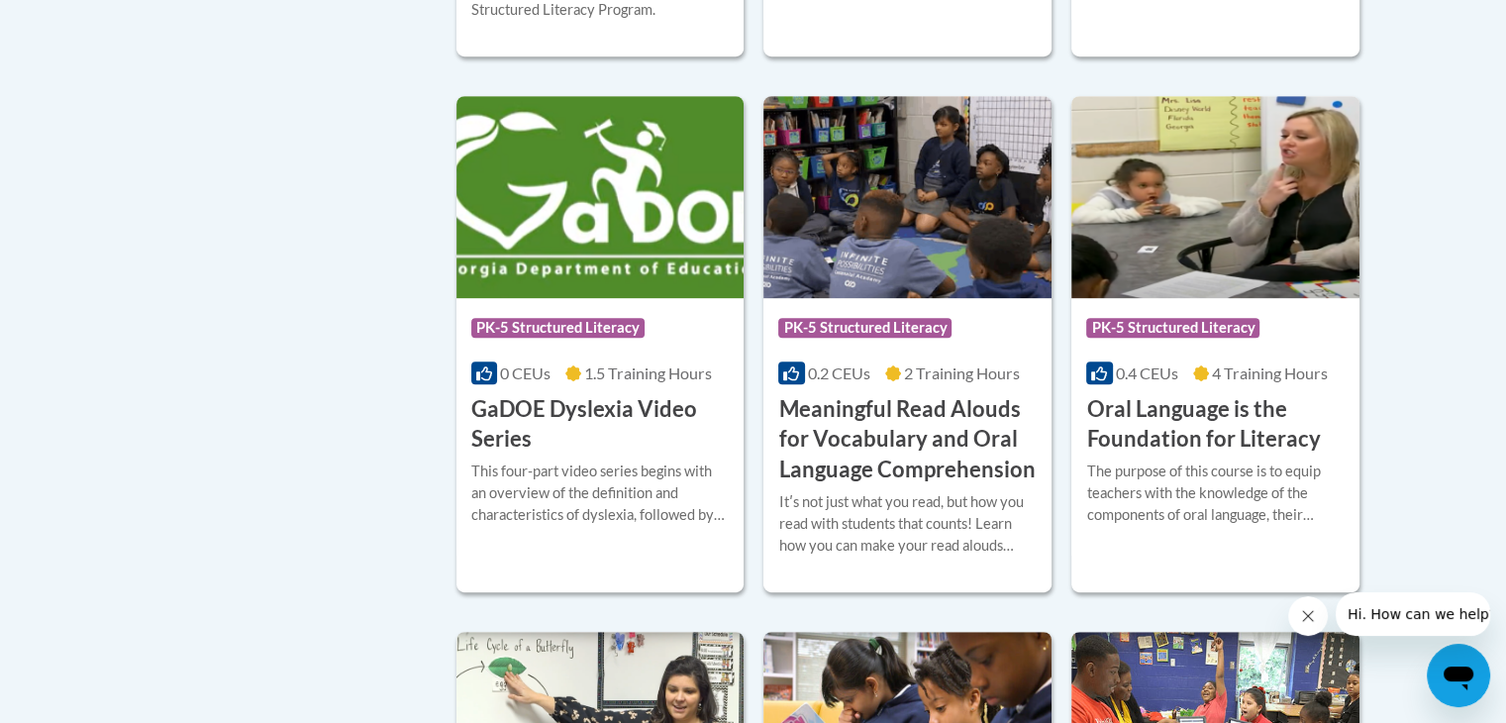
scroll to position [915, 0]
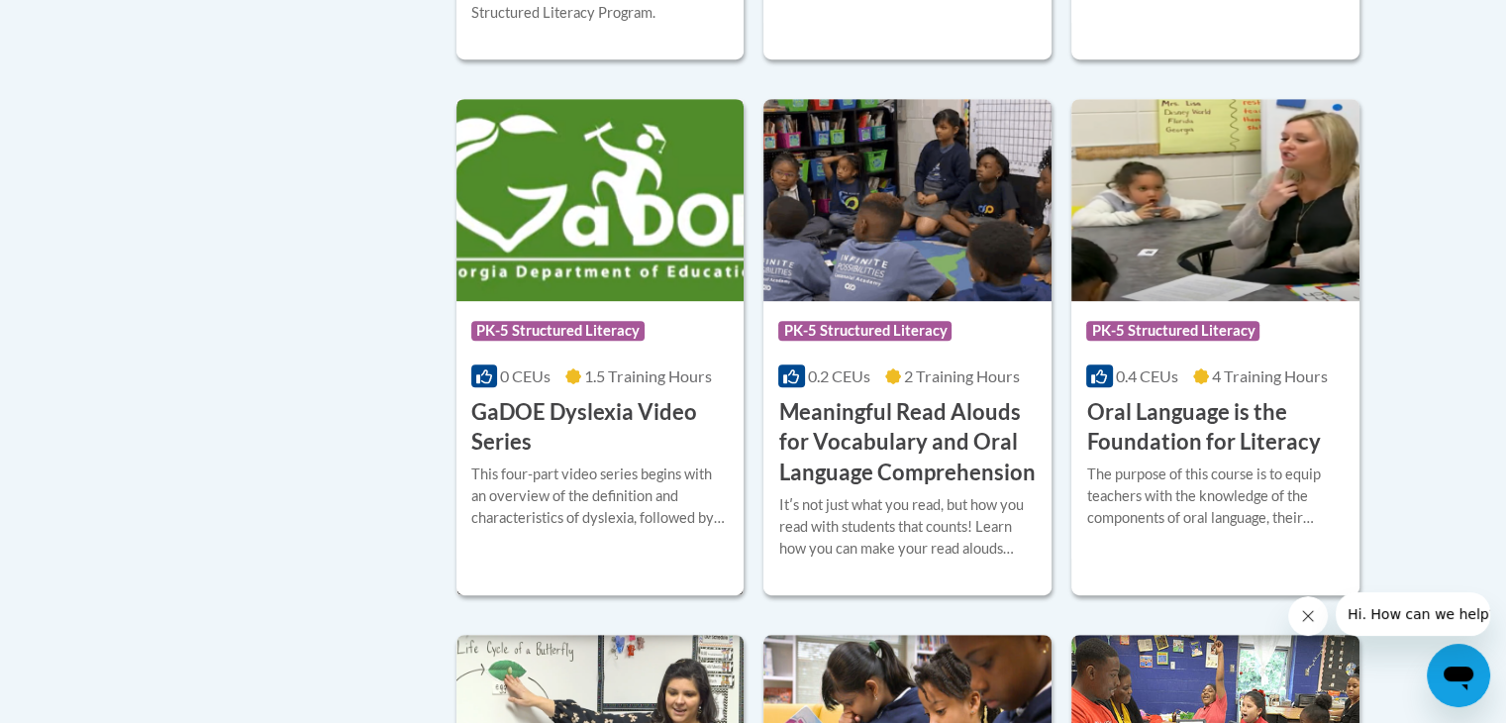
click at [597, 243] on img at bounding box center [600, 200] width 288 height 202
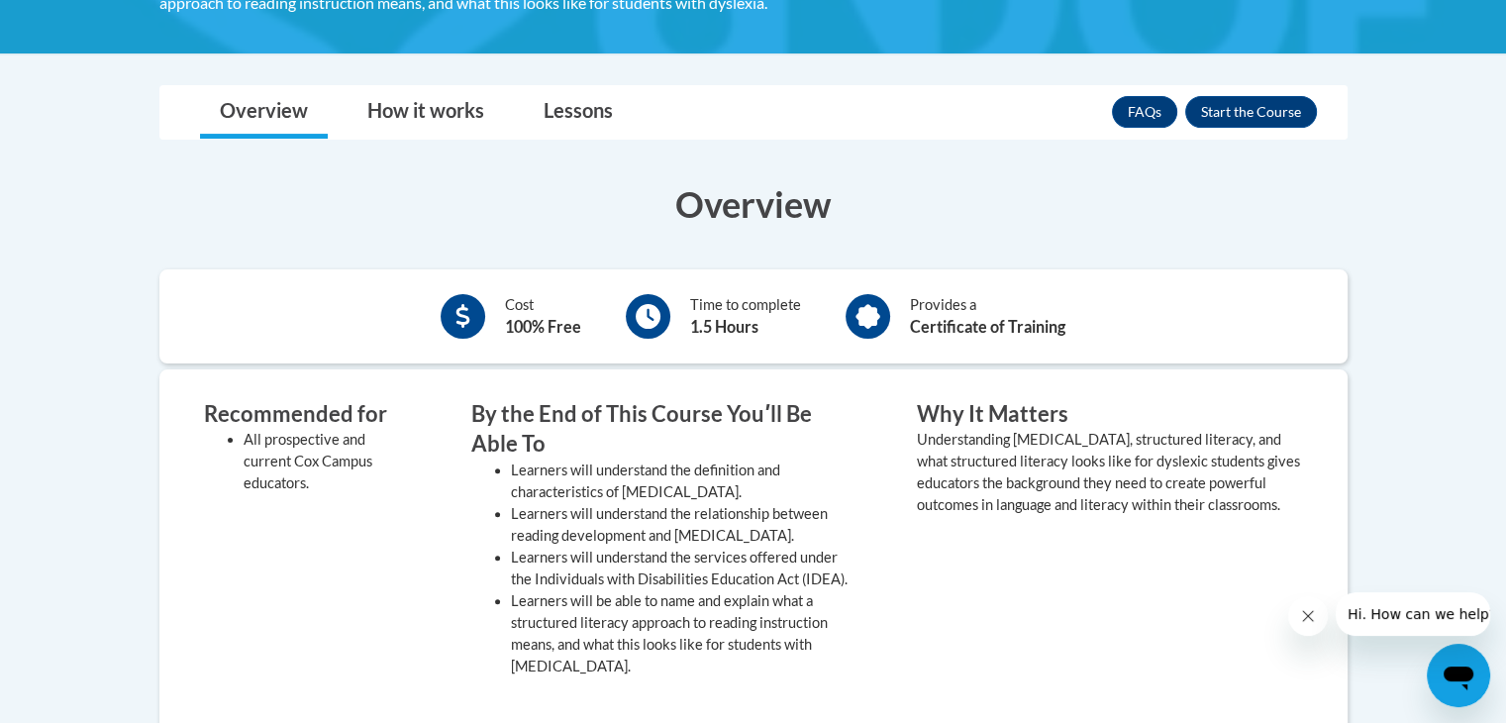
scroll to position [471, 0]
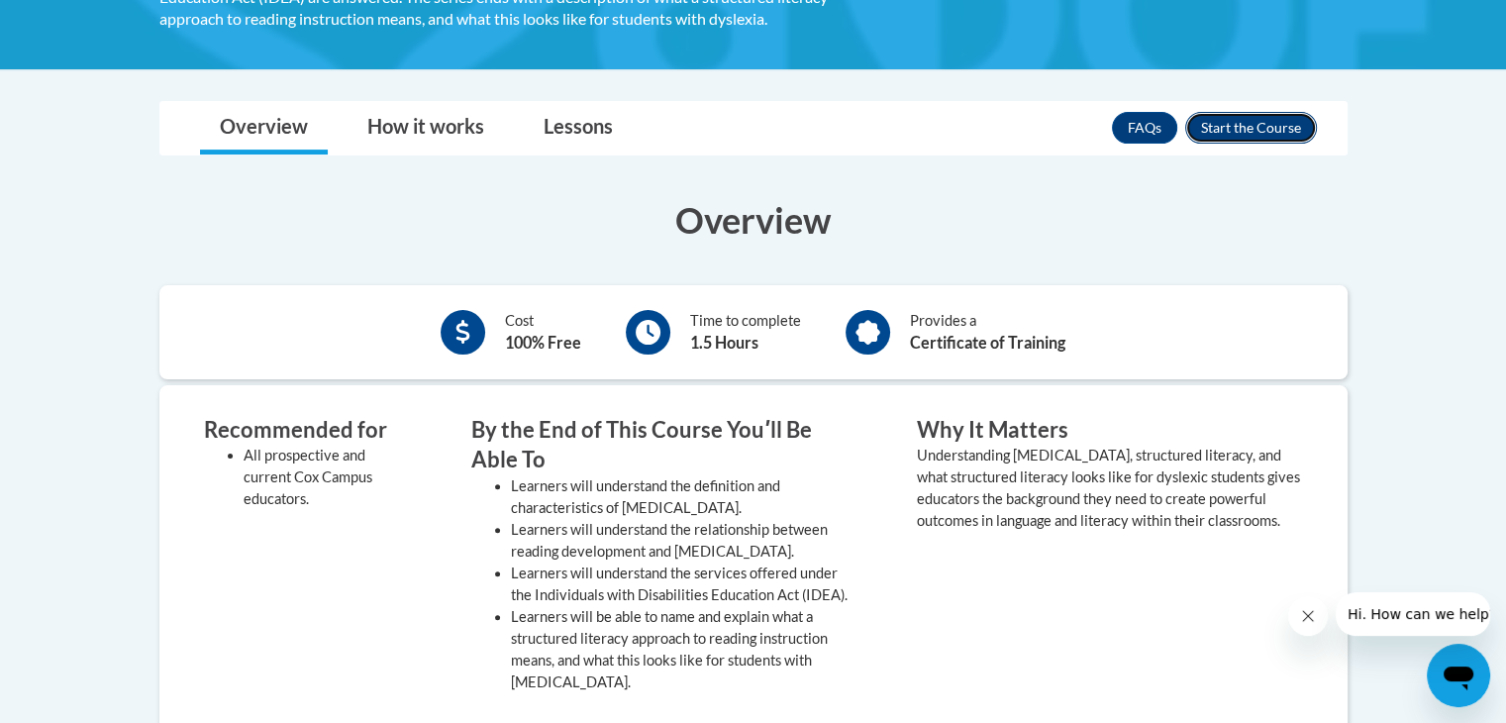
click at [1228, 128] on button "Enroll" at bounding box center [1251, 128] width 132 height 32
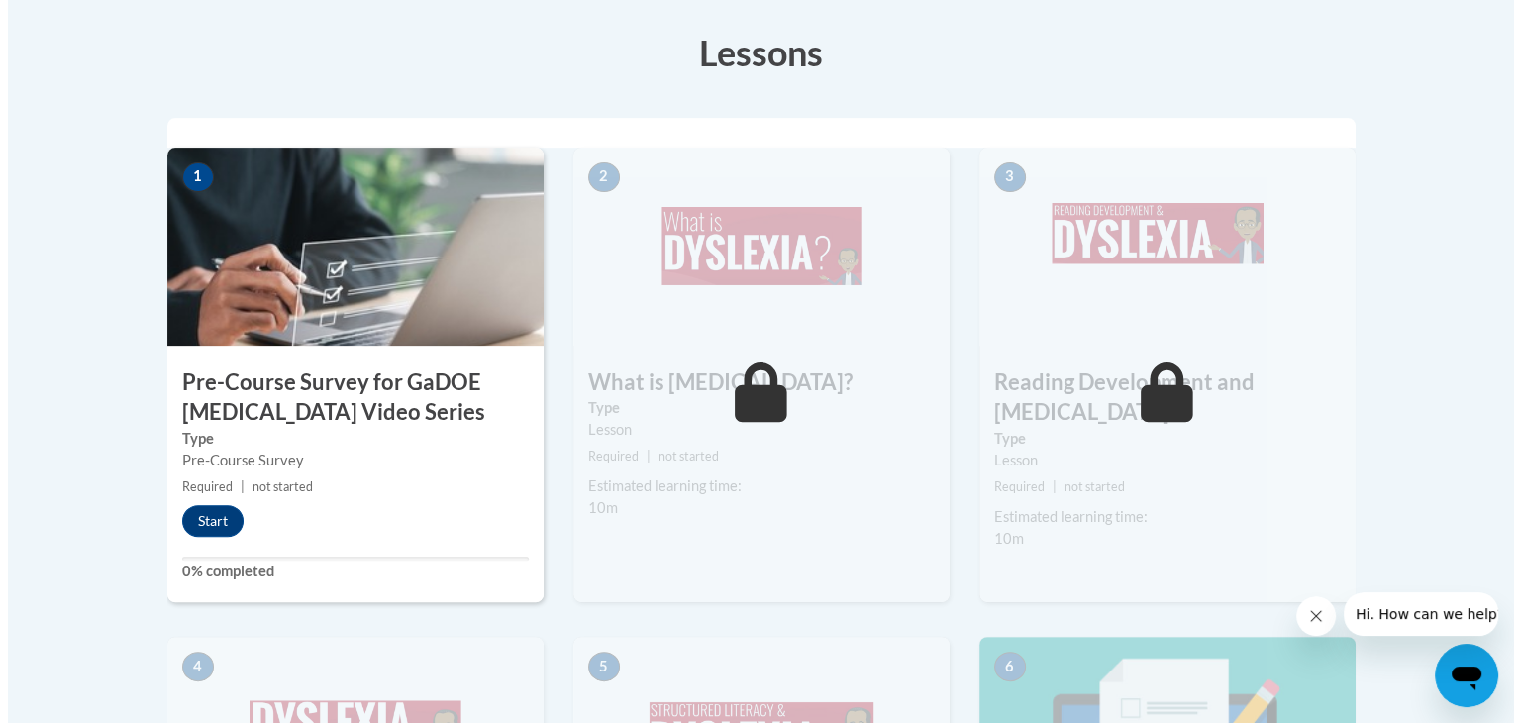
scroll to position [626, 0]
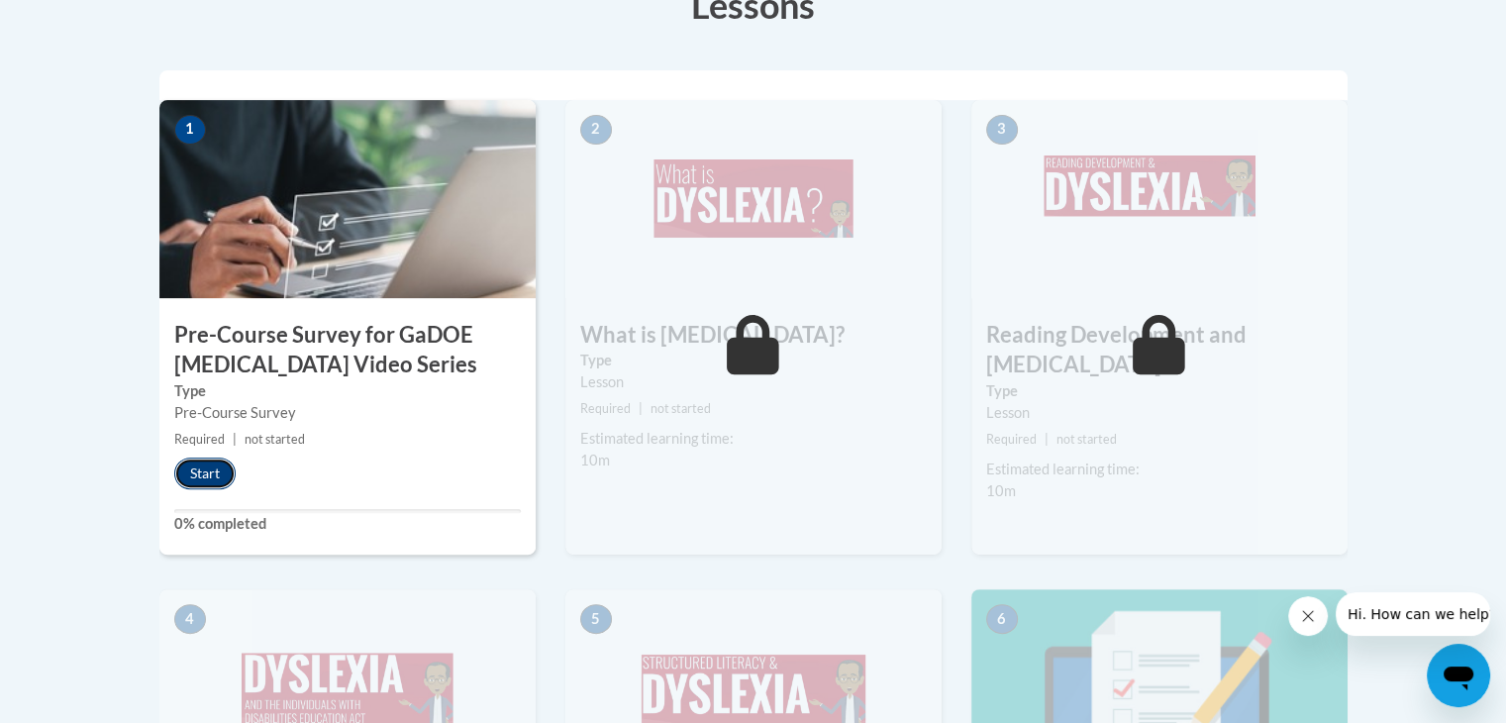
click at [206, 480] on button "Start" at bounding box center [204, 473] width 61 height 32
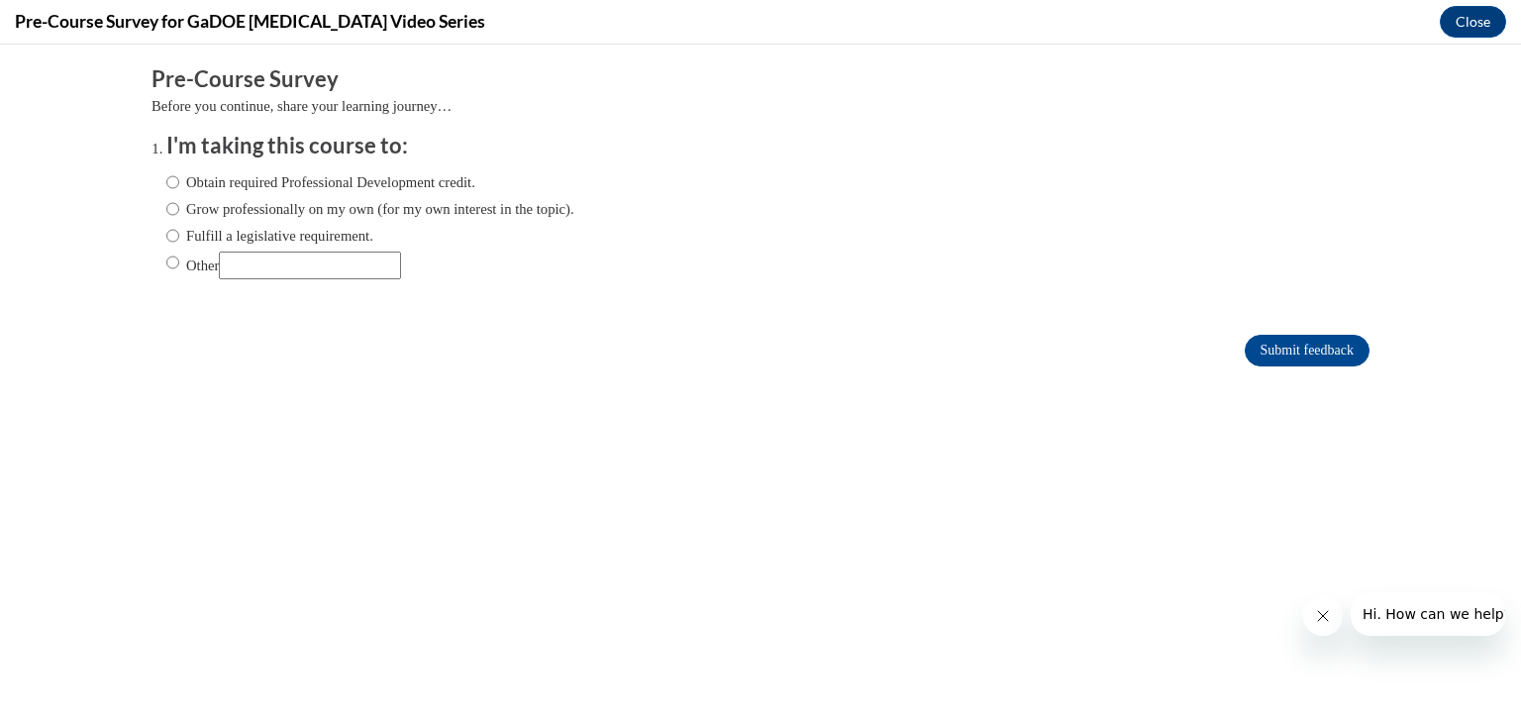
scroll to position [0, 0]
click at [166, 185] on input "Obtain required Professional Development credit." at bounding box center [172, 182] width 13 height 22
radio input "true"
click at [1318, 360] on input "Submit feedback" at bounding box center [1306, 351] width 125 height 32
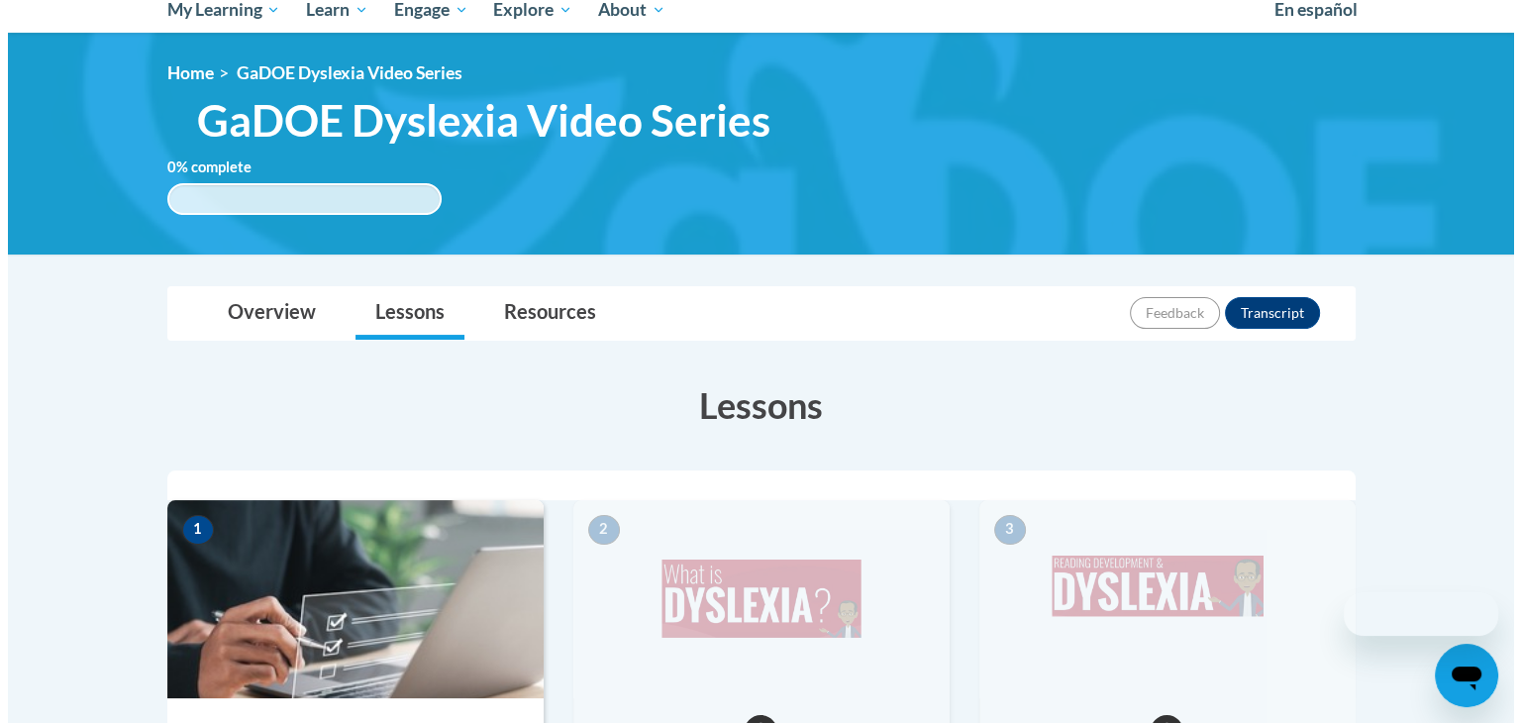
scroll to position [626, 0]
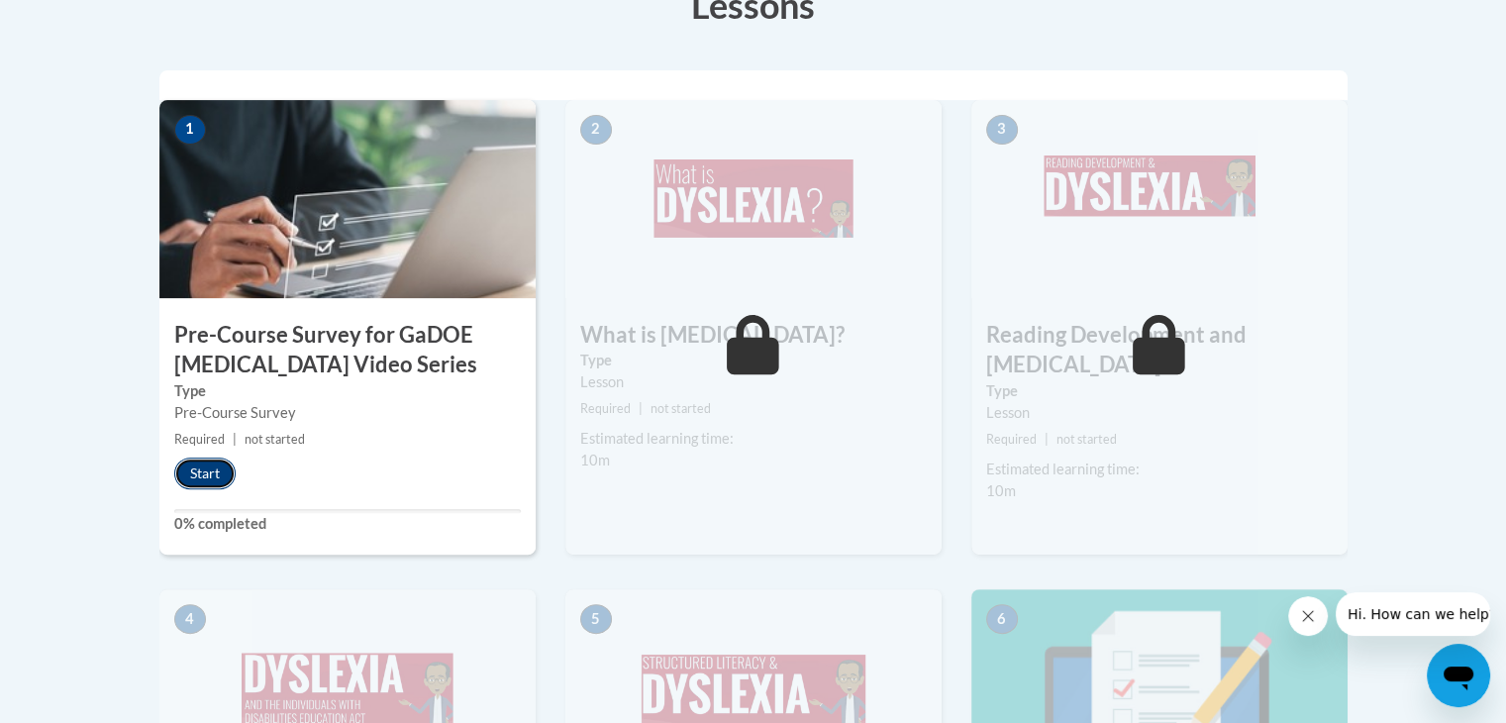
click at [211, 473] on button "Start" at bounding box center [204, 473] width 61 height 32
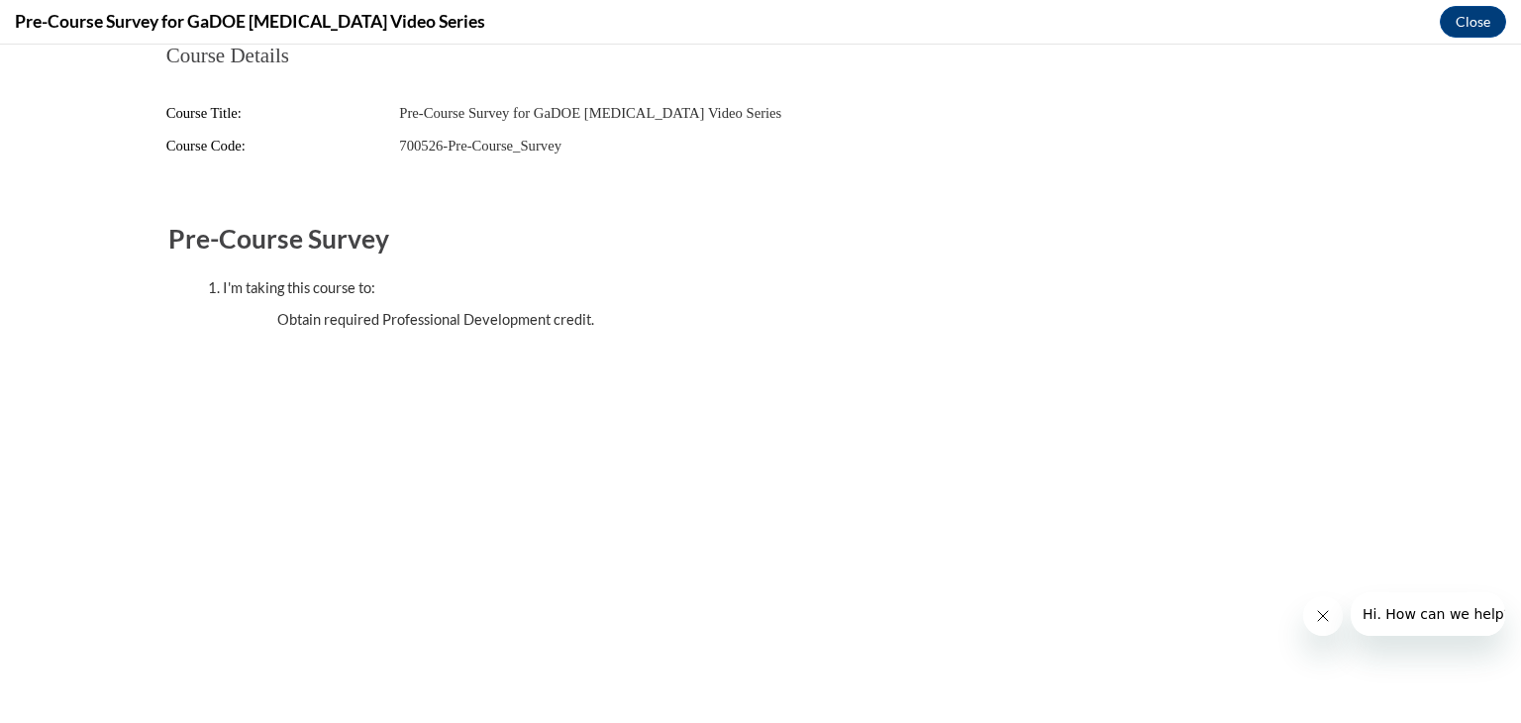
scroll to position [0, 0]
click at [1320, 617] on icon "Close message from company" at bounding box center [1322, 616] width 10 height 10
click at [1470, 29] on button "Close" at bounding box center [1472, 22] width 66 height 32
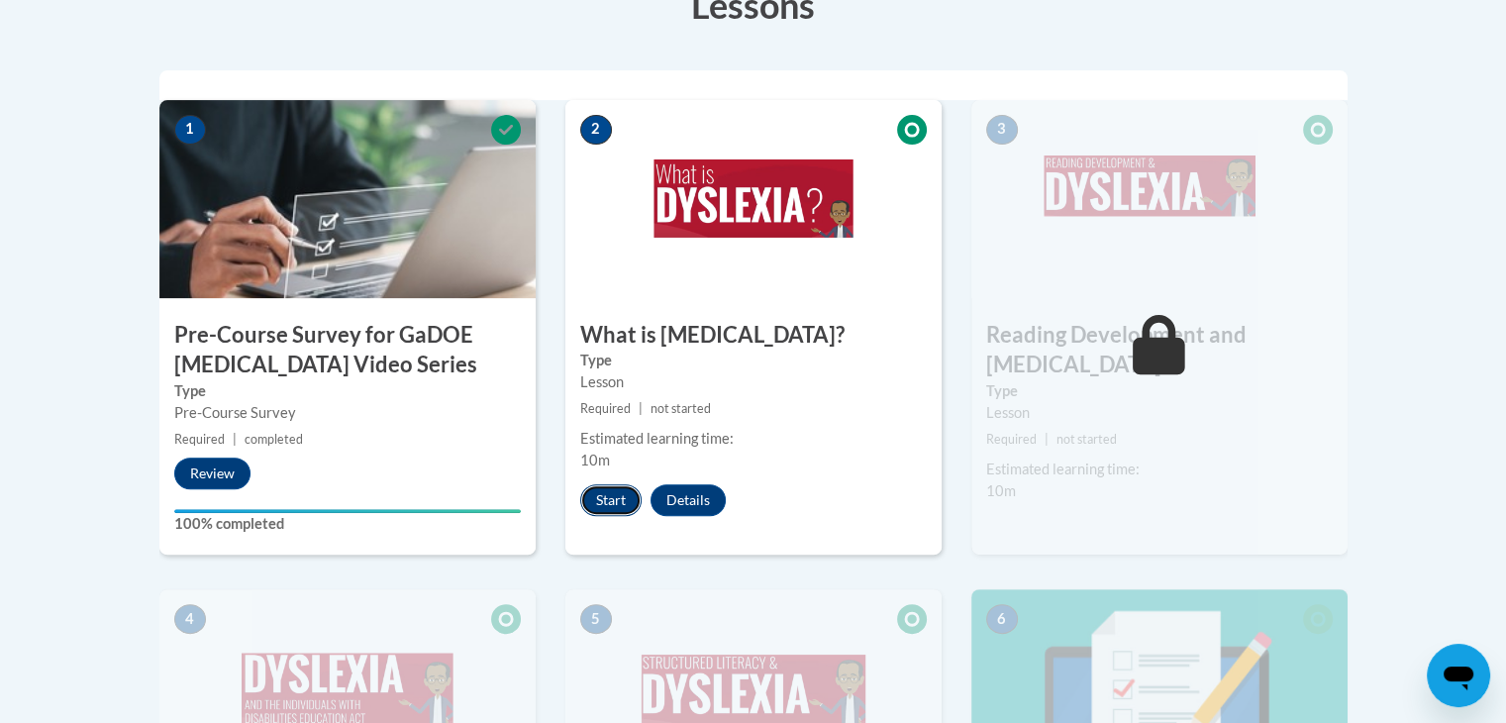
click at [612, 504] on button "Start" at bounding box center [610, 500] width 61 height 32
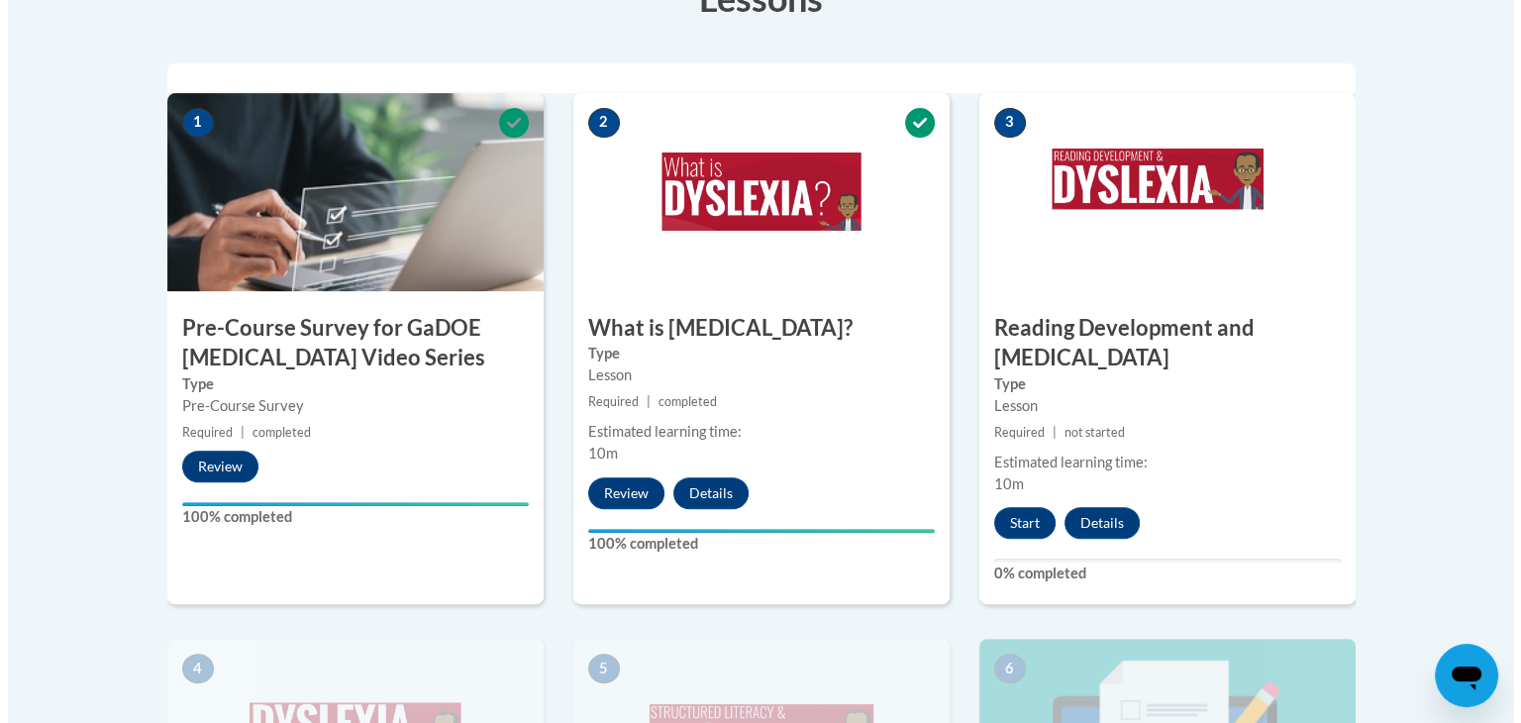
scroll to position [630, 0]
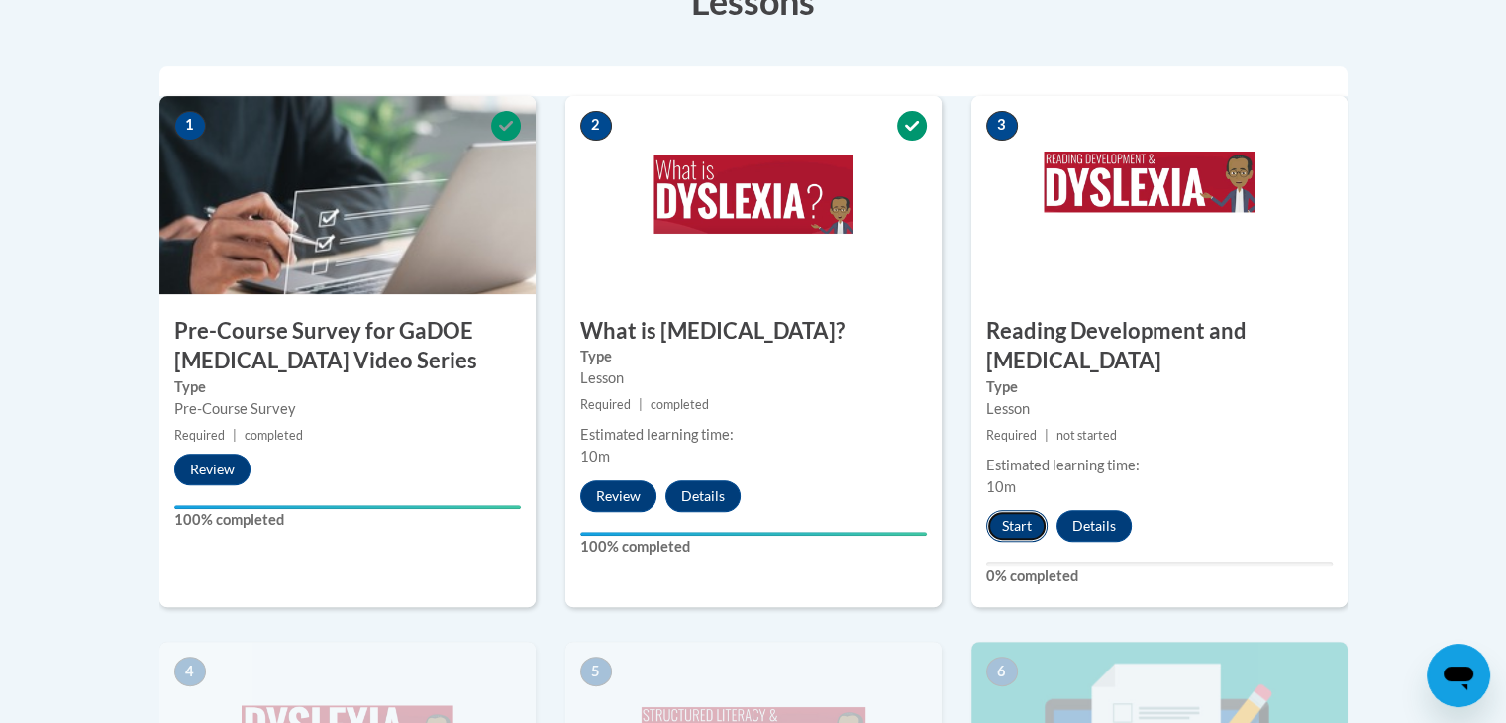
click at [1025, 510] on button "Start" at bounding box center [1016, 526] width 61 height 32
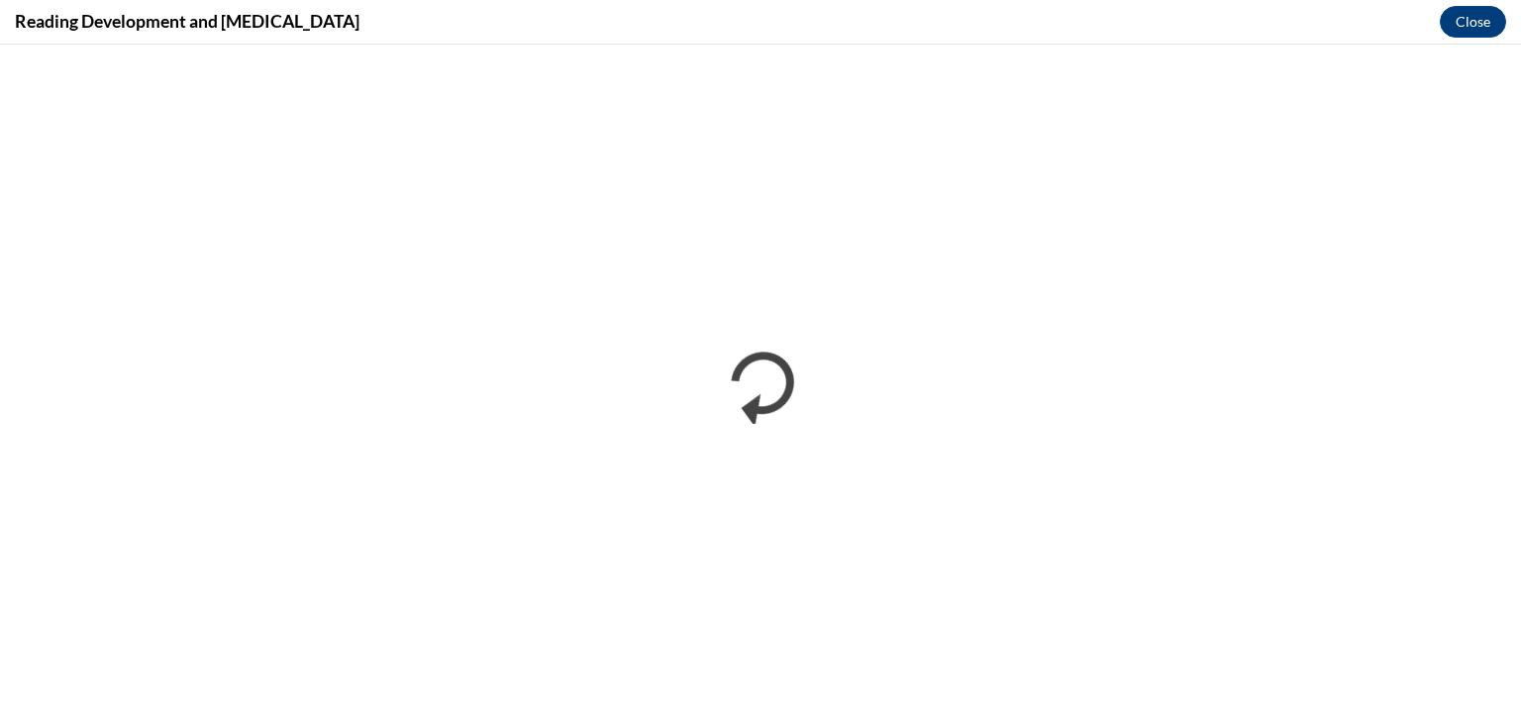
scroll to position [0, 0]
